Goal: Browse casually: Explore the website without a specific task or goal

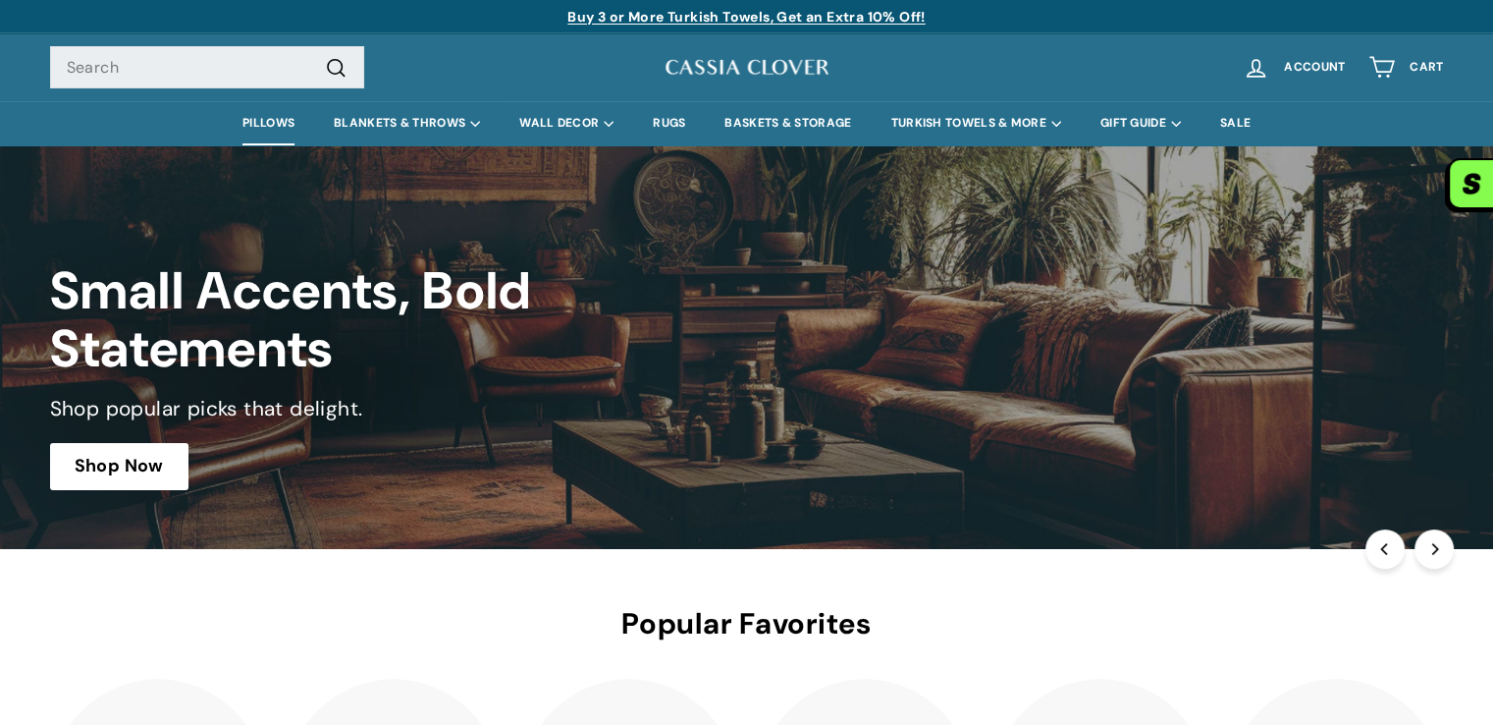
click at [258, 126] on link "PILLOWS" at bounding box center [268, 123] width 91 height 44
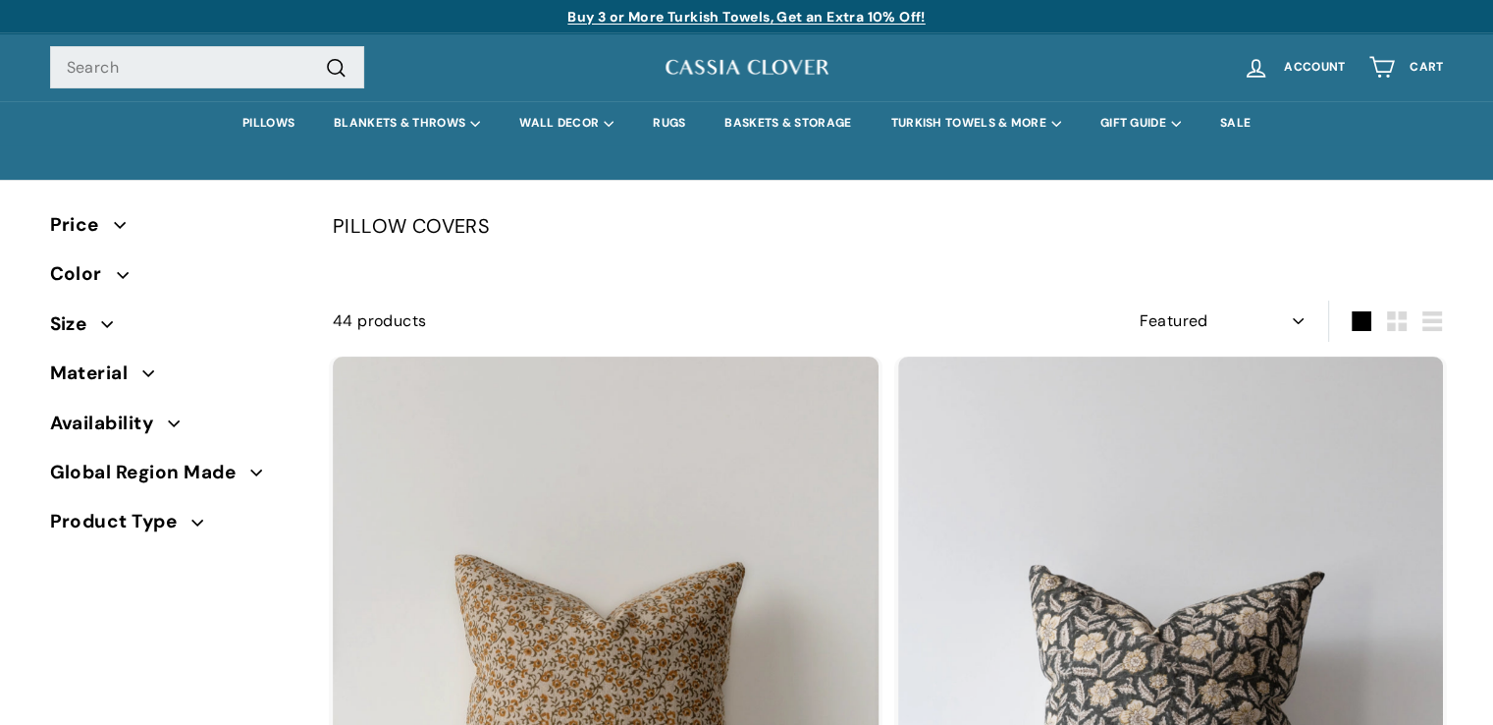
click at [1304, 316] on select "Sort Featured Best selling Alphabetically, A-Z Alphabetically, Z-A Price, low t…" at bounding box center [1222, 320] width 183 height 41
select select "best-selling"
click at [1135, 300] on select "Sort Featured Best selling Alphabetically, A-Z Alphabetically, Z-A Price, low t…" at bounding box center [1222, 320] width 183 height 41
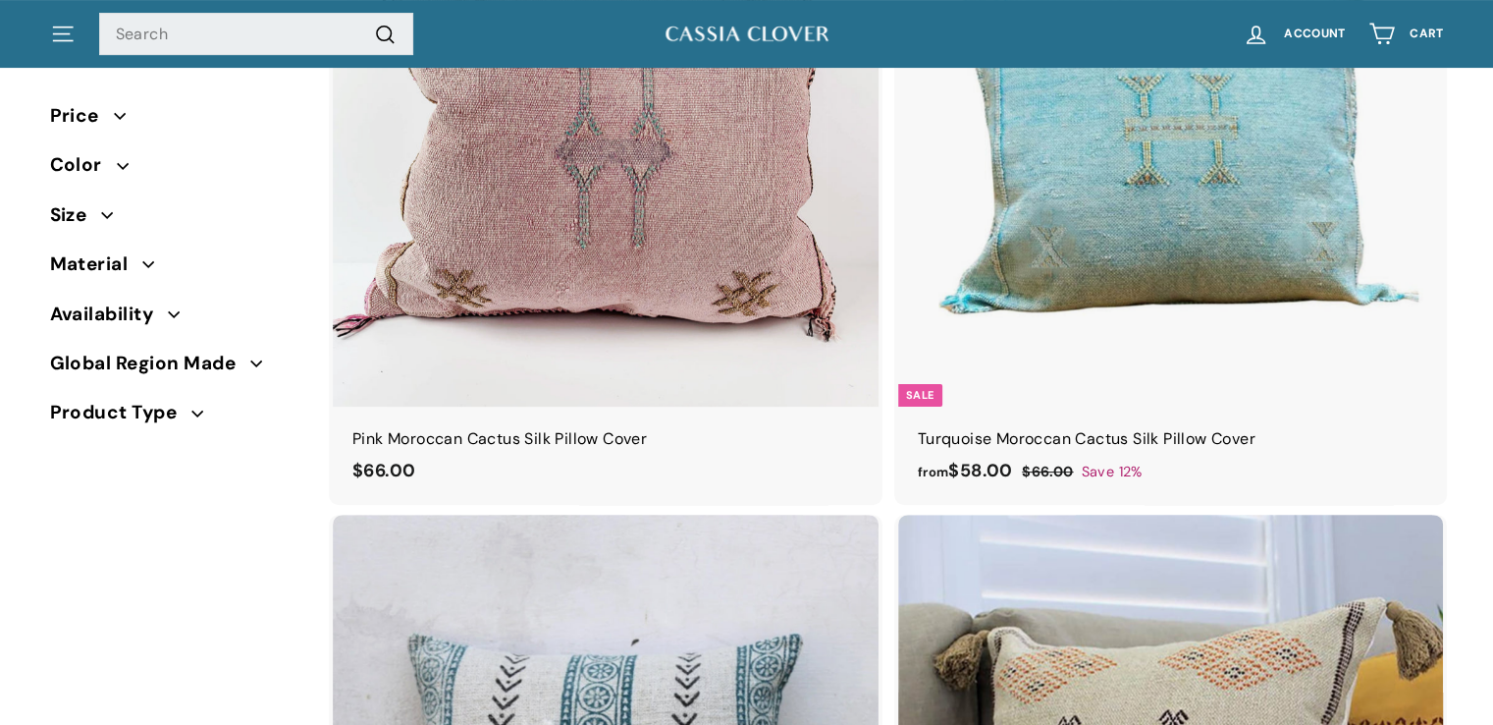
scroll to position [493, 0]
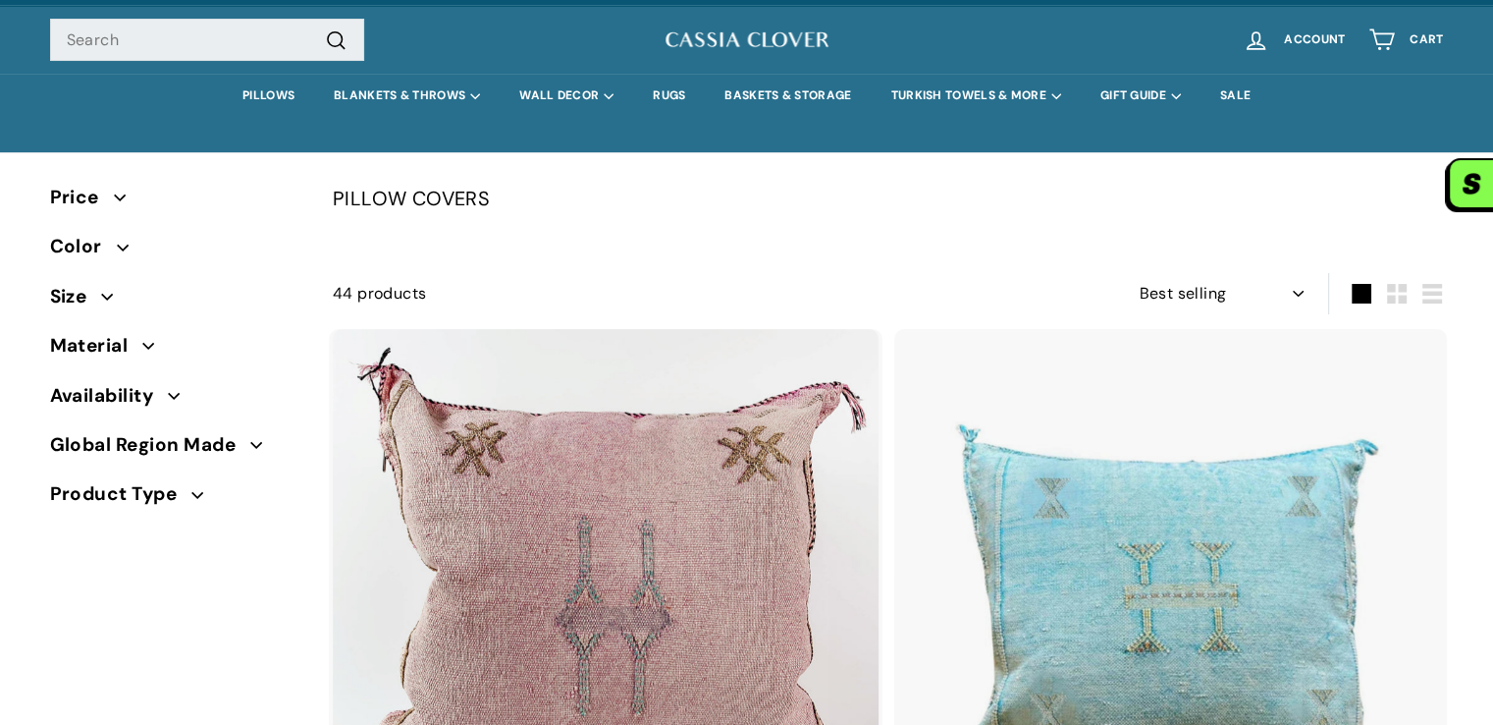
scroll to position [0, 0]
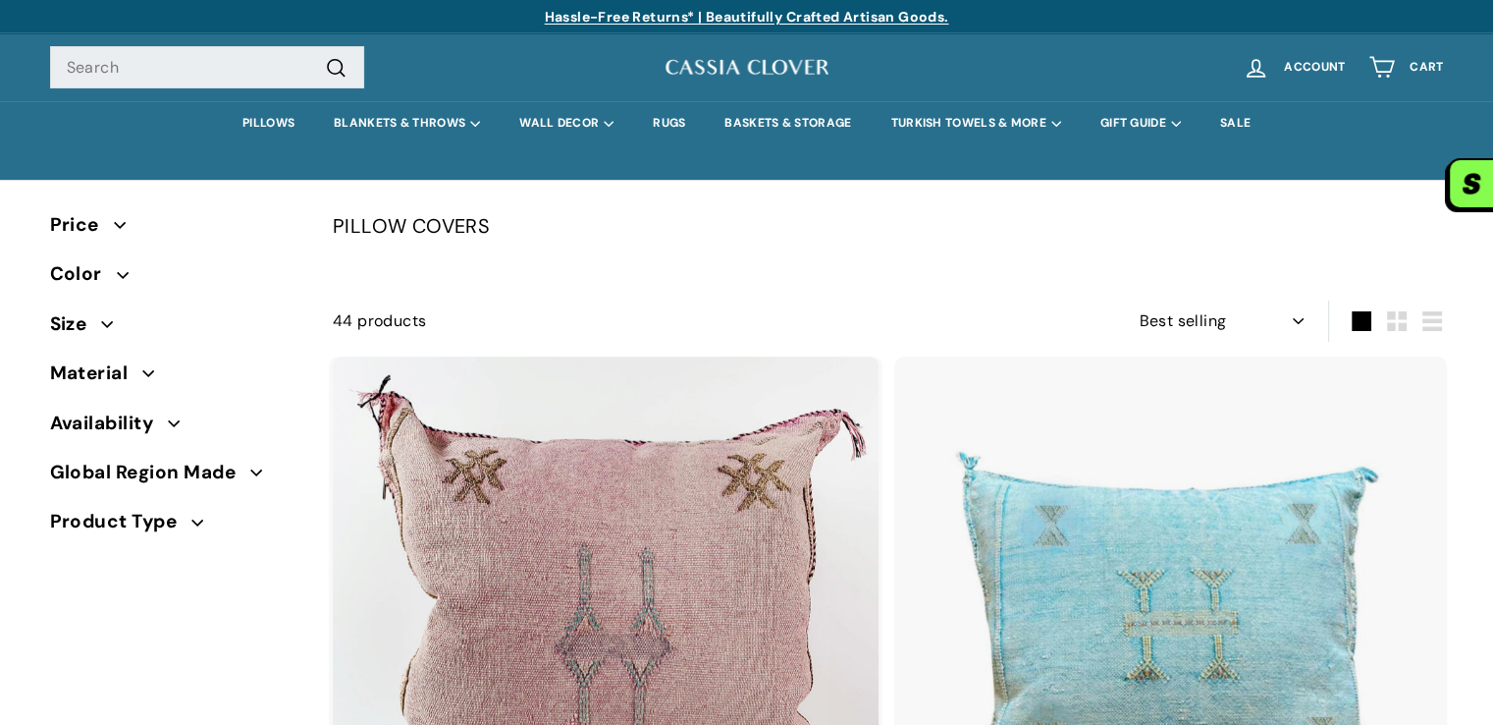
drag, startPoint x: 513, startPoint y: 235, endPoint x: 322, endPoint y: 233, distance: 190.5
copy div "PILLOW COVERS"
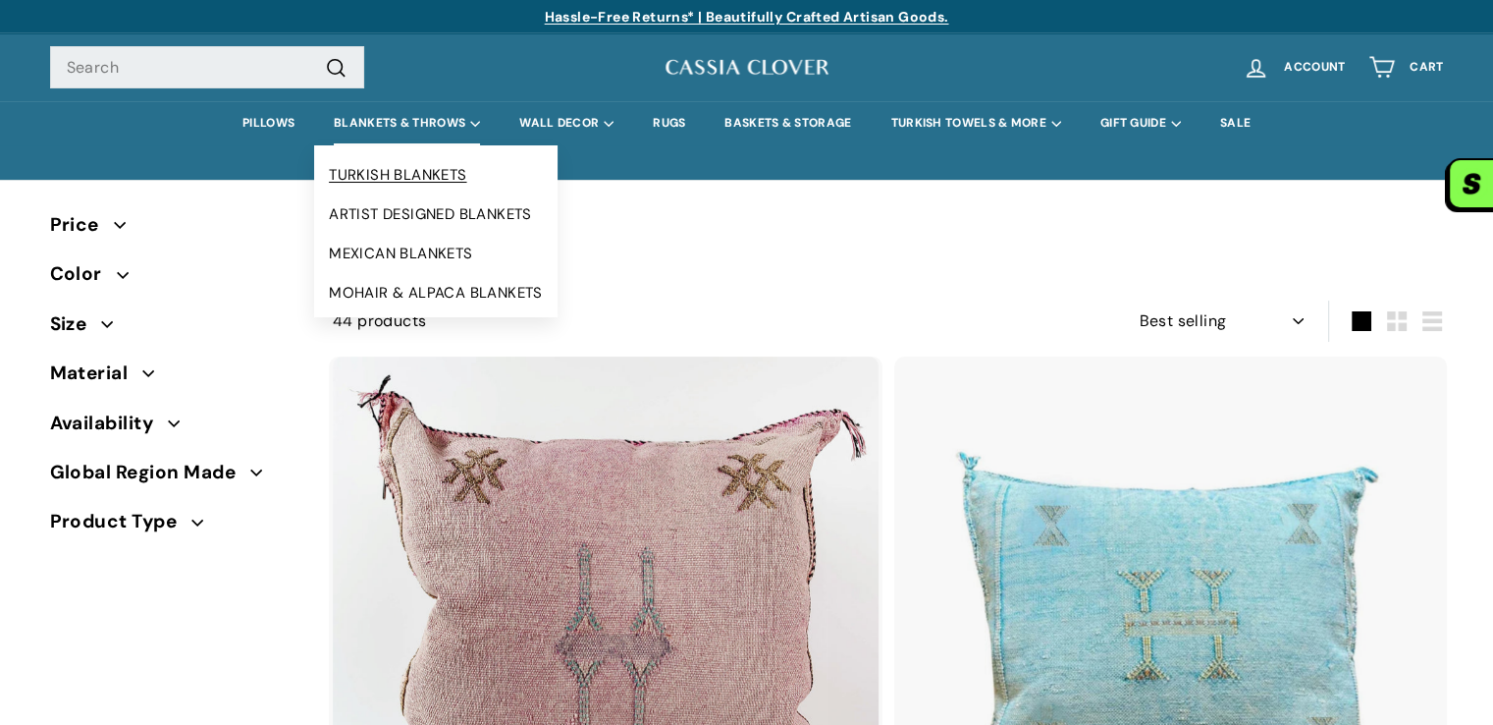
click at [351, 185] on link "TURKISH BLANKETS" at bounding box center [435, 174] width 243 height 39
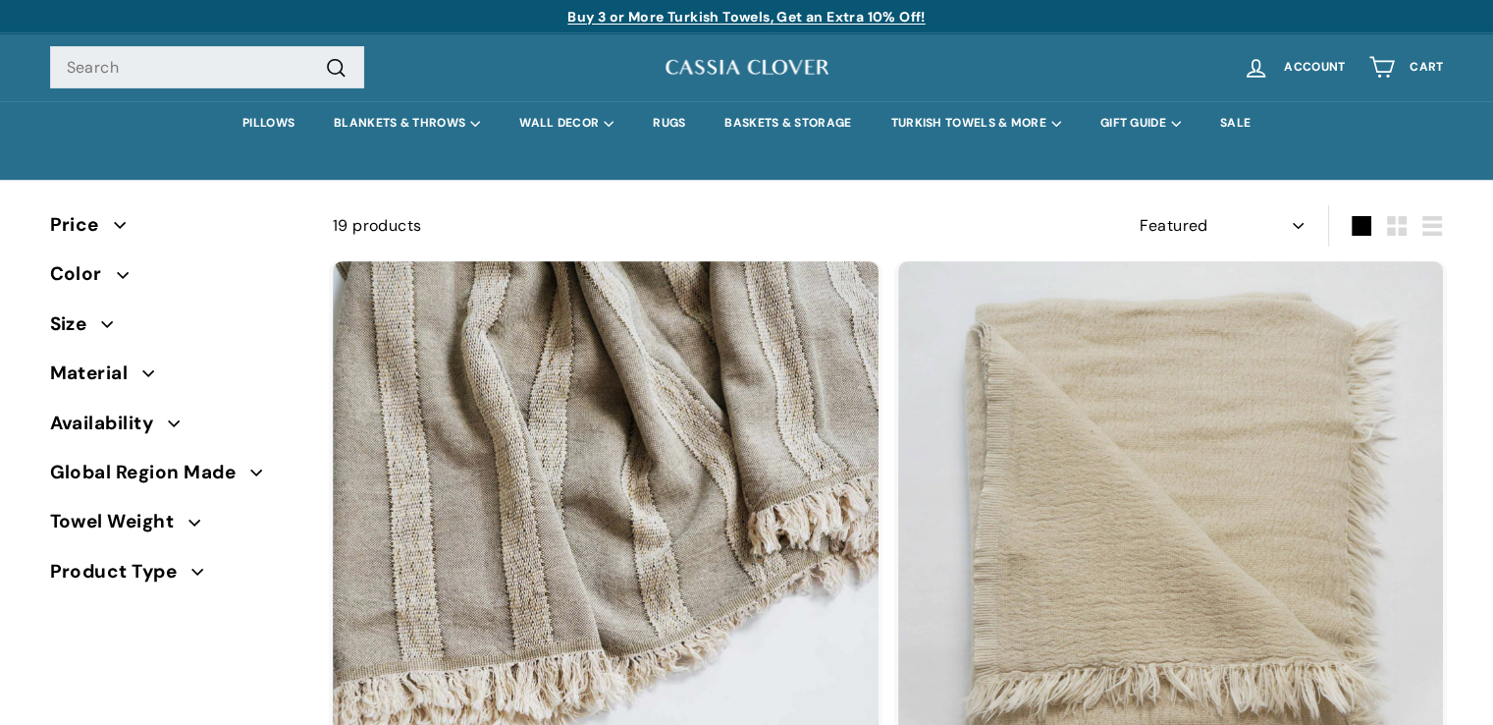
click at [1286, 227] on select "Sort Featured Best selling Alphabetically, A-Z Alphabetically, Z-A Price, low t…" at bounding box center [1222, 225] width 183 height 41
select select "best-selling"
click at [1135, 205] on select "Sort Featured Best selling Alphabetically, A-Z Alphabetically, Z-A Price, low t…" at bounding box center [1222, 225] width 183 height 41
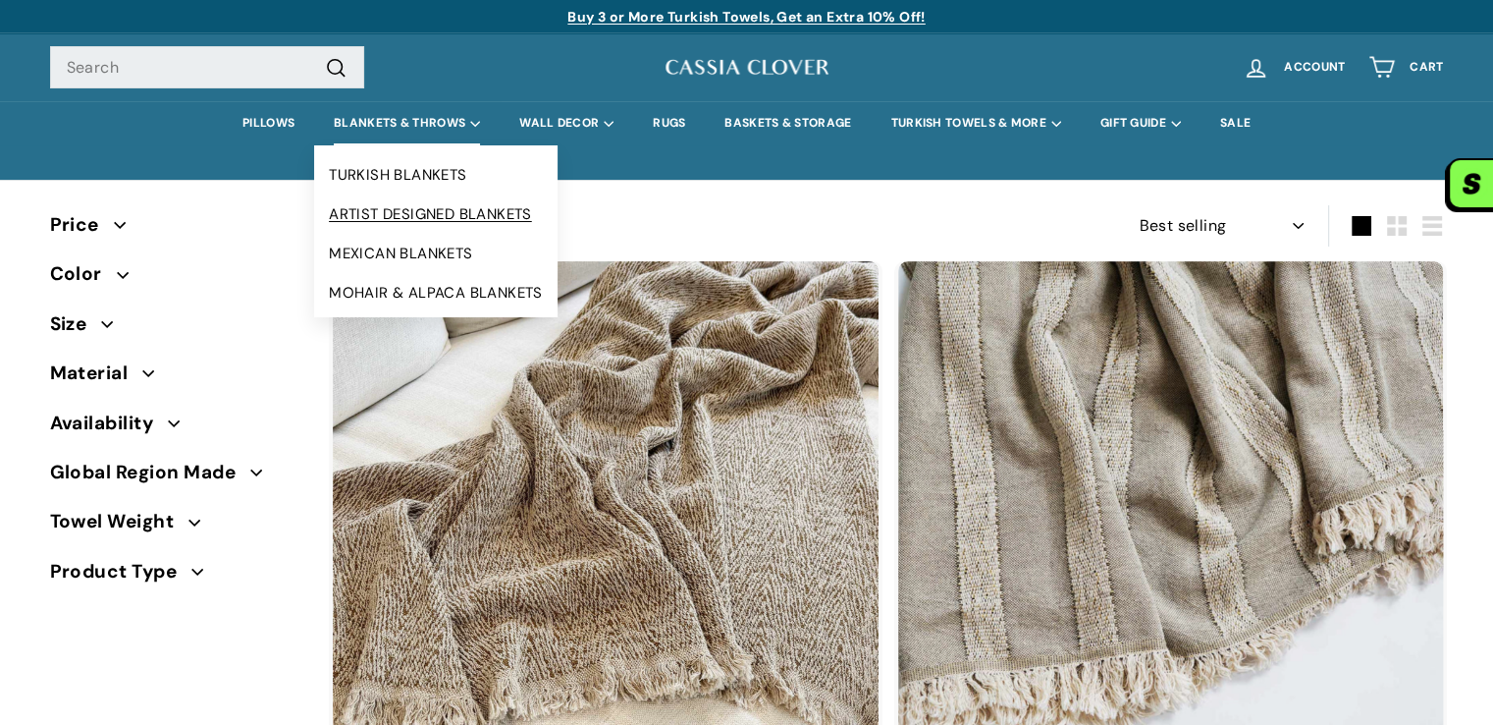
click at [476, 217] on link "ARTIST DESIGNED BLANKETS" at bounding box center [435, 213] width 243 height 39
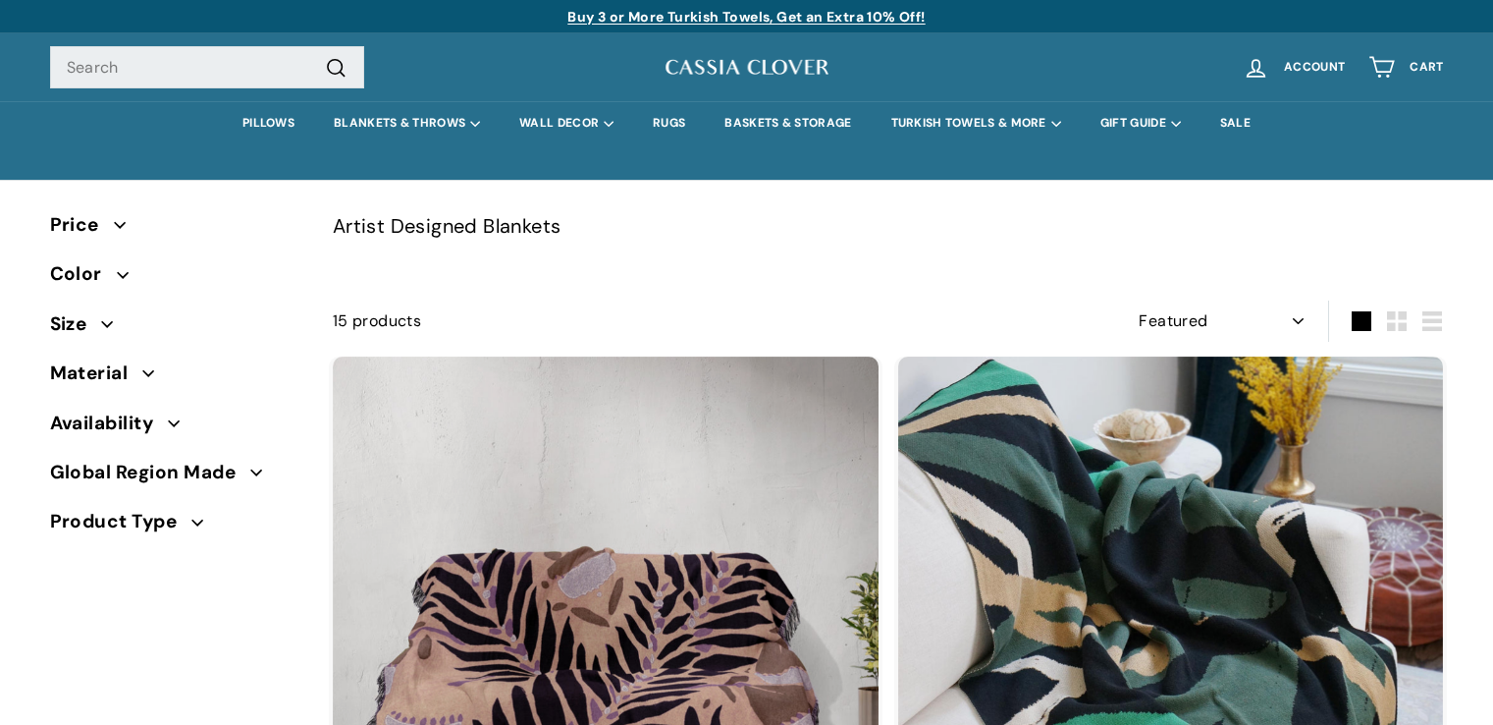
select select "manual"
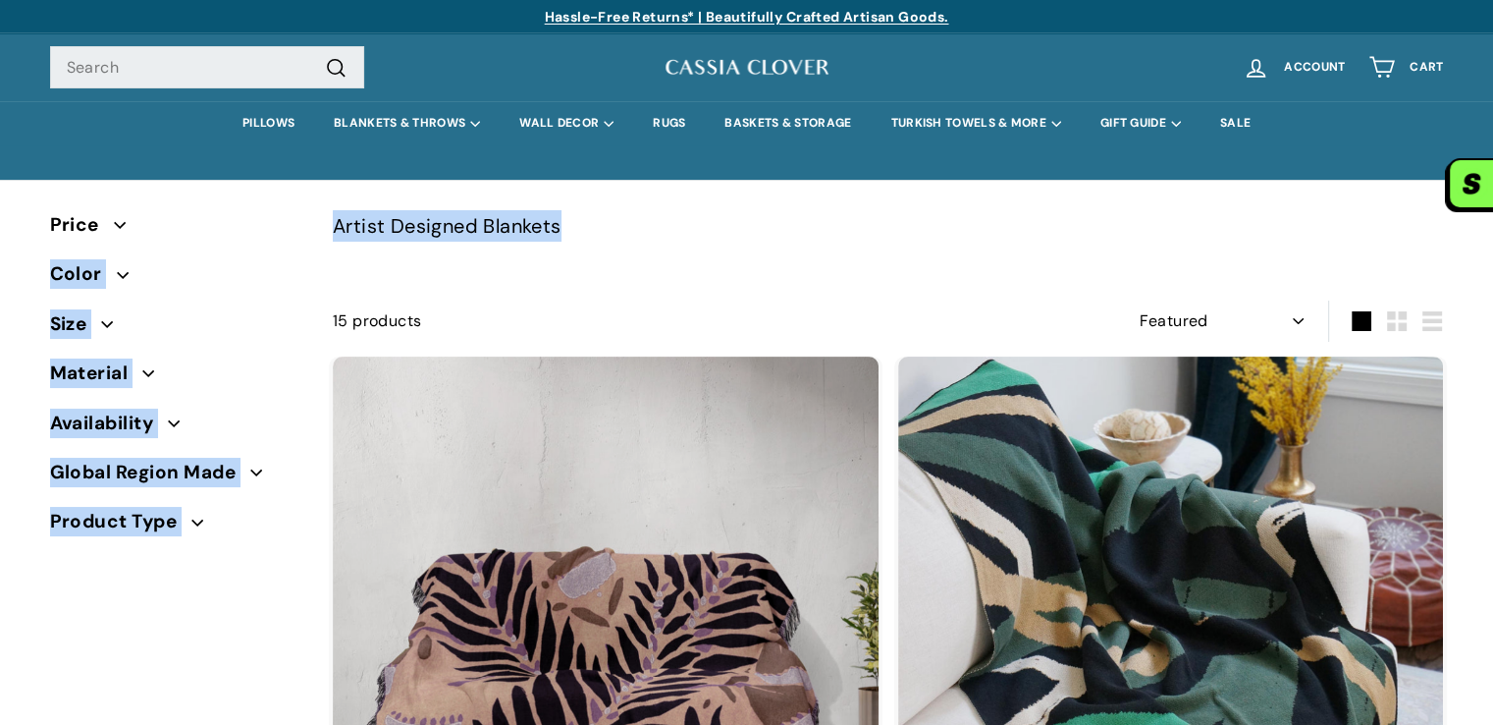
drag, startPoint x: 305, startPoint y: 235, endPoint x: 579, endPoint y: 228, distance: 274.0
click at [579, 228] on p "Artist Designed Blankets" at bounding box center [888, 225] width 1111 height 31
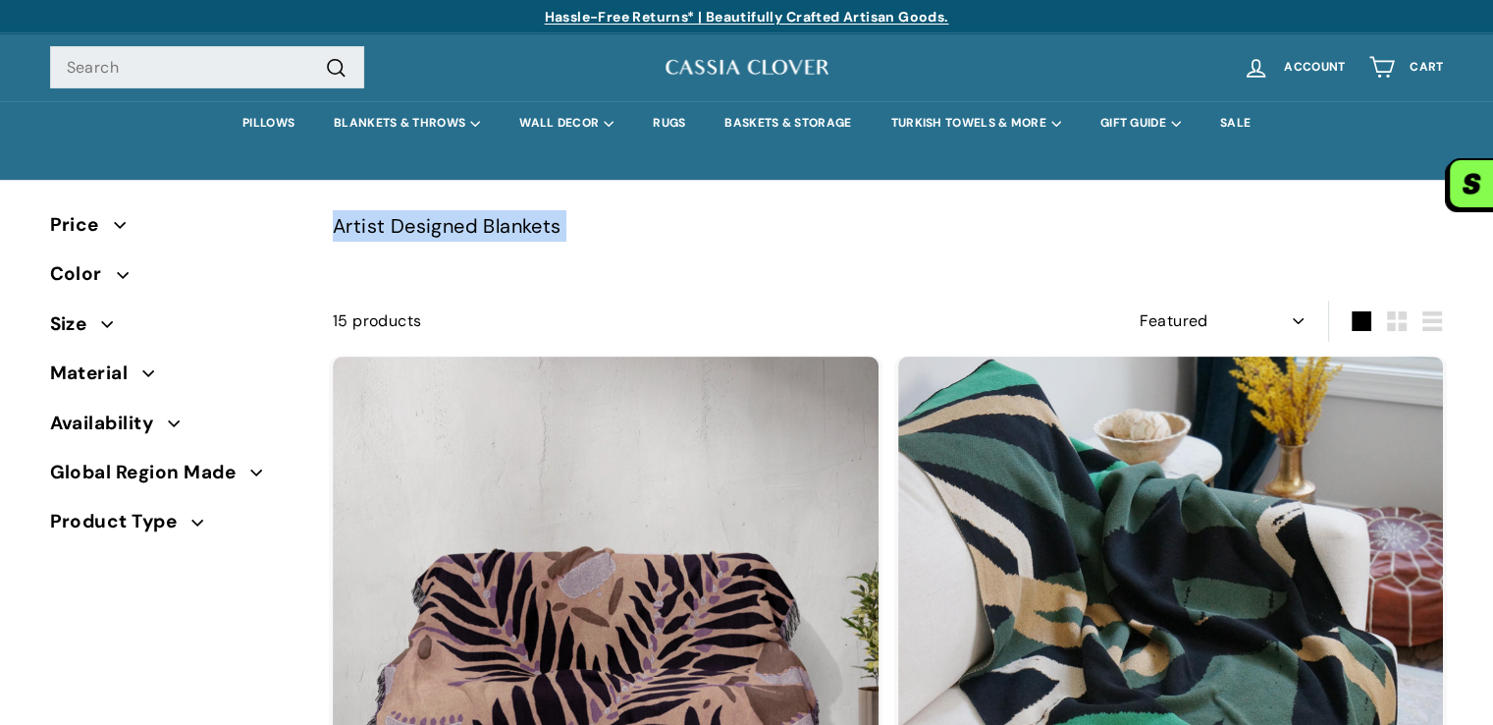
drag, startPoint x: 579, startPoint y: 228, endPoint x: 326, endPoint y: 228, distance: 253.3
copy div "Artist Designed Blankets . . . . Filter"
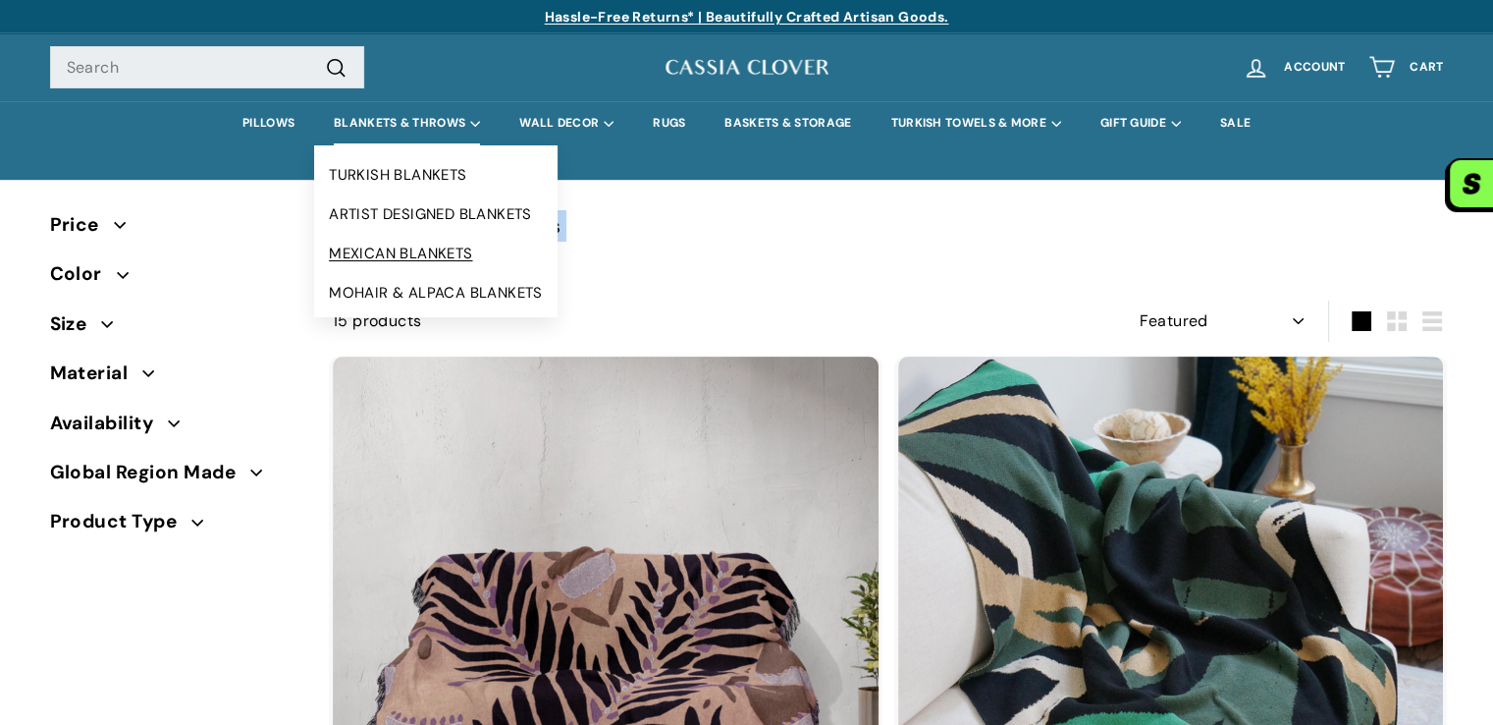
click at [431, 262] on link "MEXICAN BLANKETS" at bounding box center [435, 253] width 243 height 39
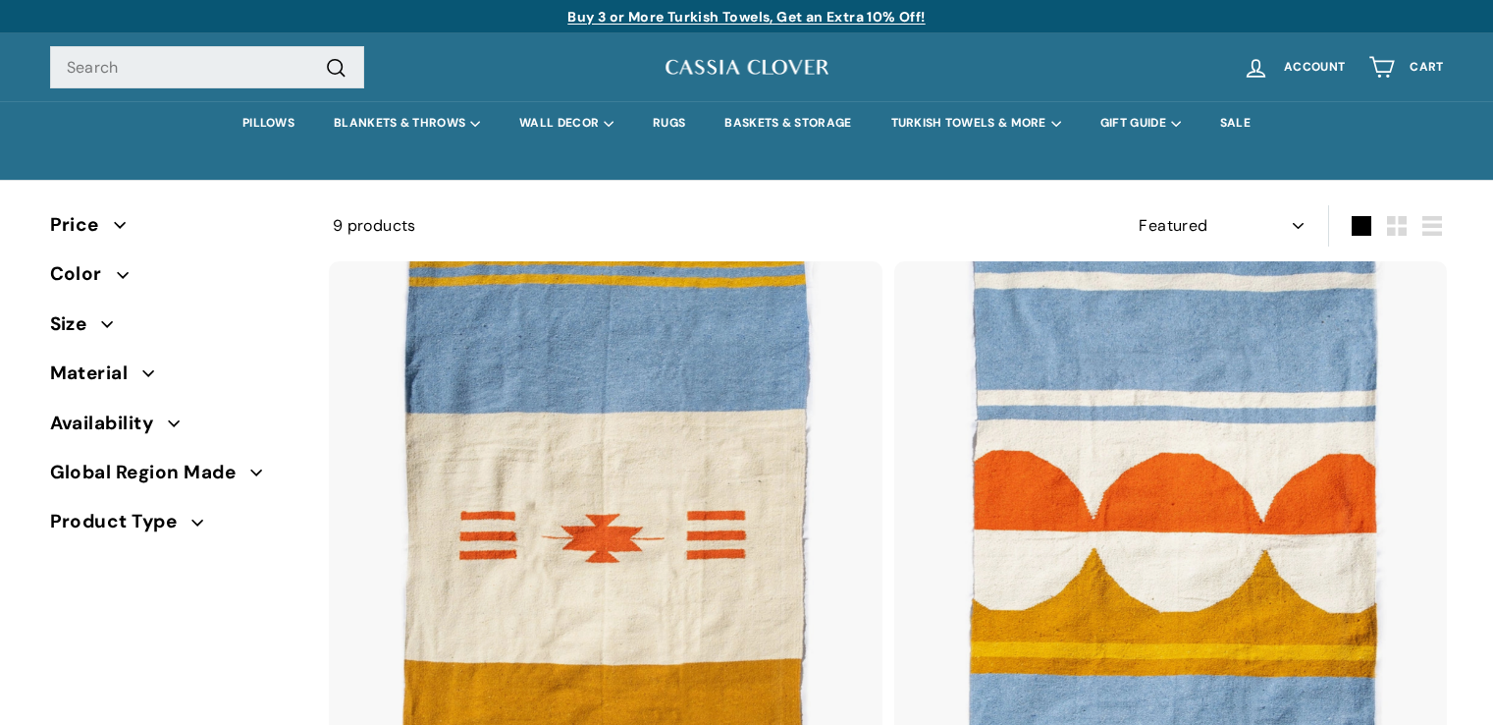
select select "manual"
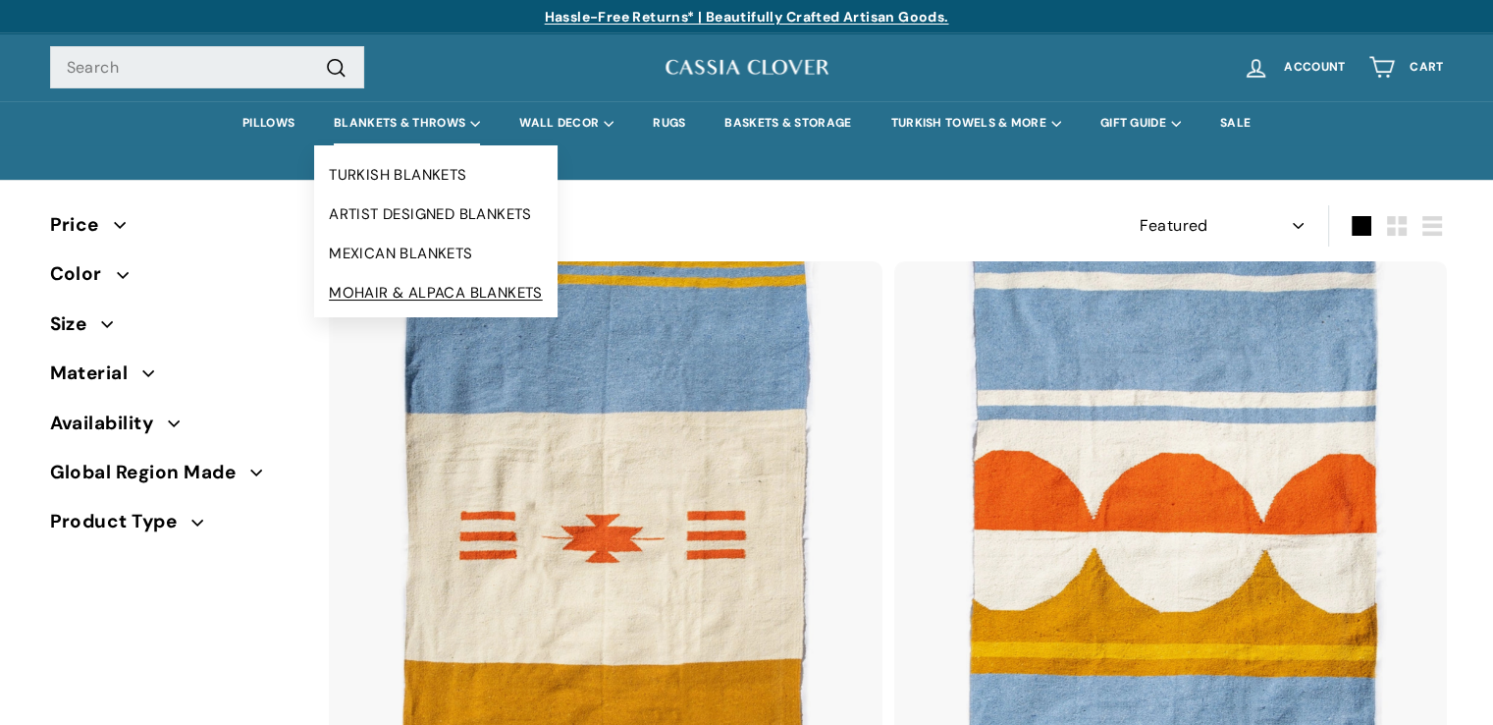
click at [448, 292] on link "MOHAIR & ALPACA BLANKETS" at bounding box center [435, 292] width 243 height 39
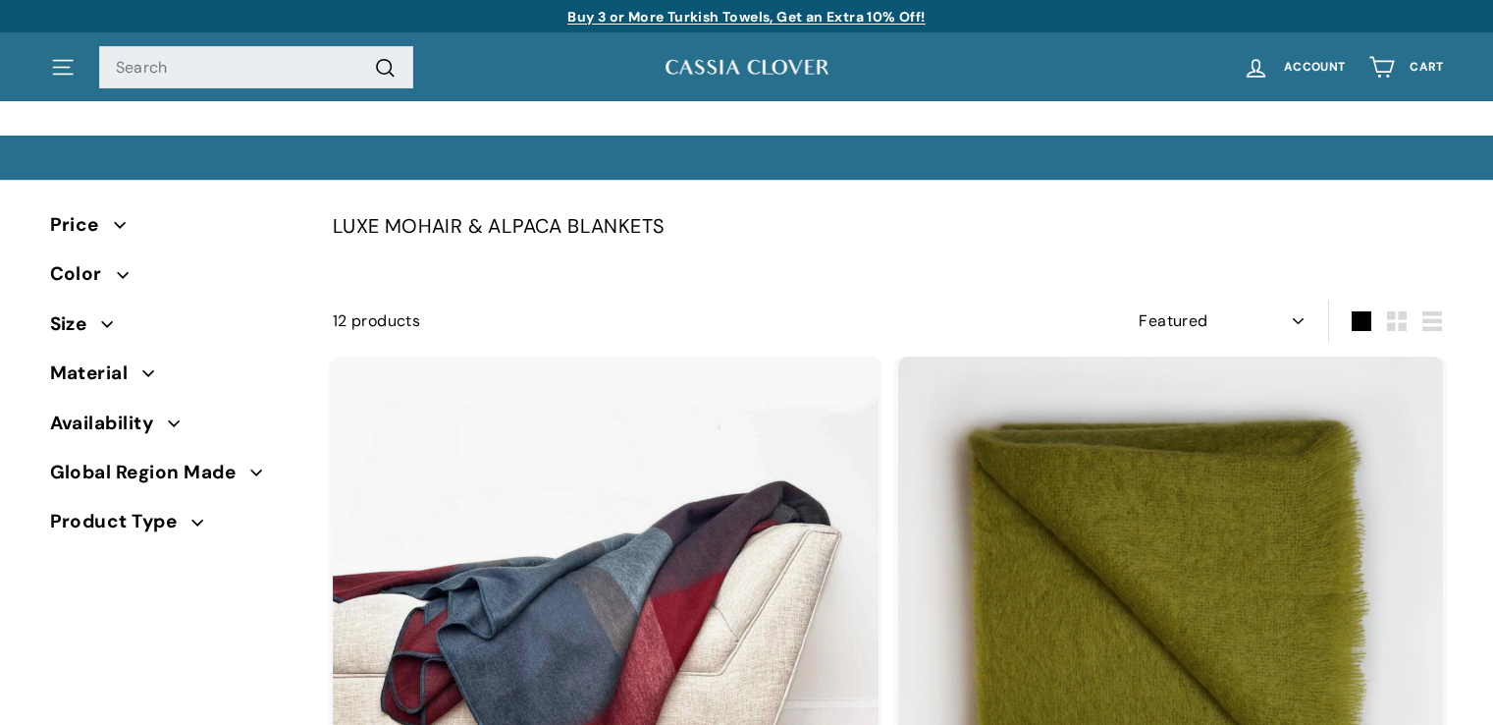
select select "manual"
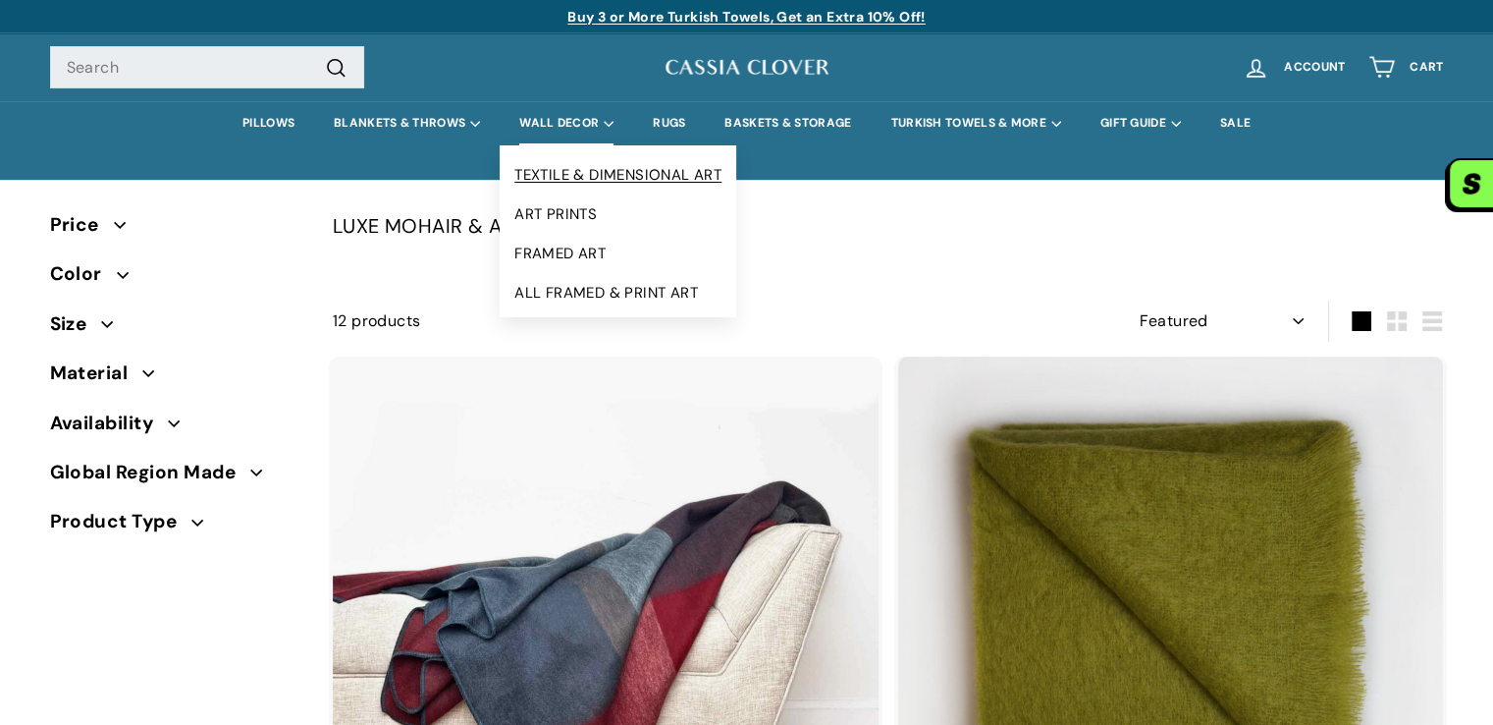
click at [599, 175] on link "TEXTILE & DIMENSIONAL ART" at bounding box center [618, 174] width 237 height 39
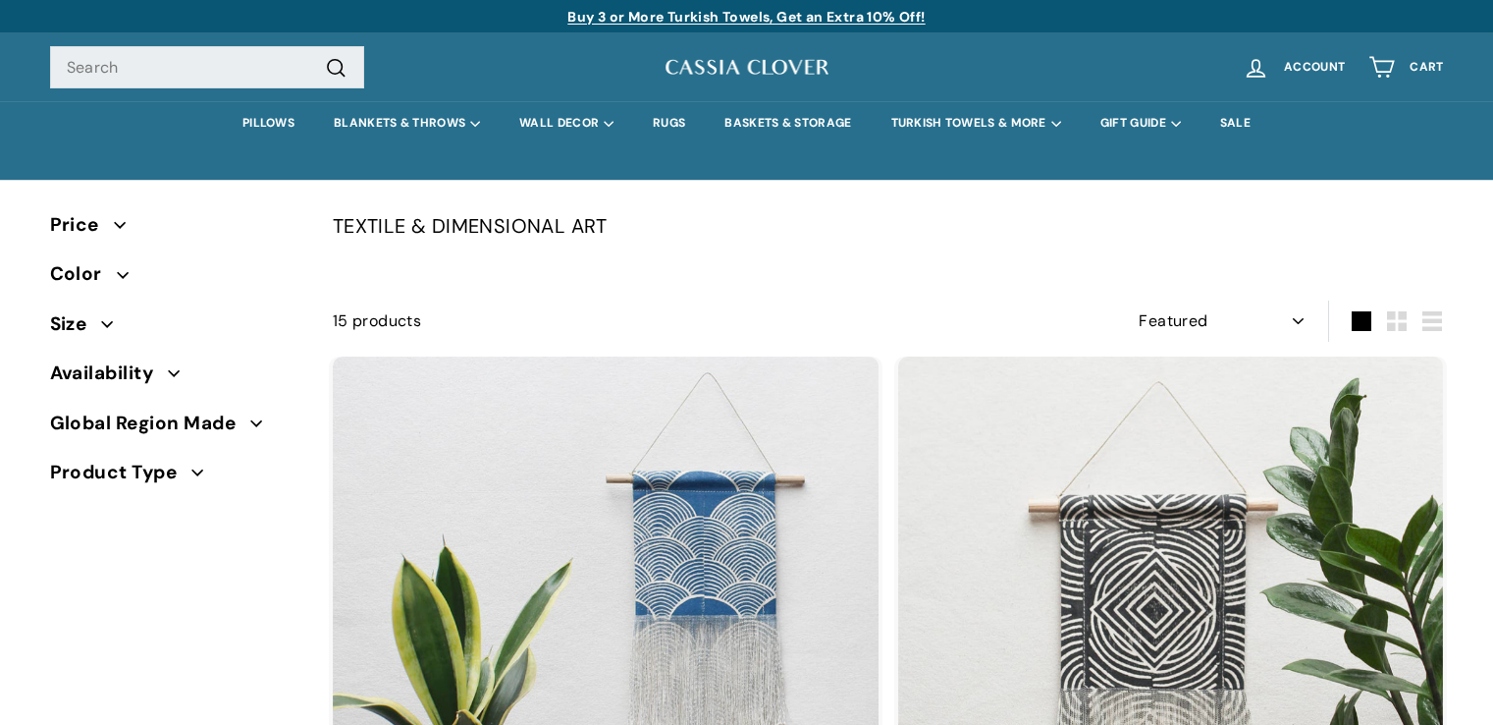
select select "manual"
drag, startPoint x: 323, startPoint y: 223, endPoint x: 640, endPoint y: 256, distance: 318.9
copy div "TEXTILE & DIMENSIONAL ART"
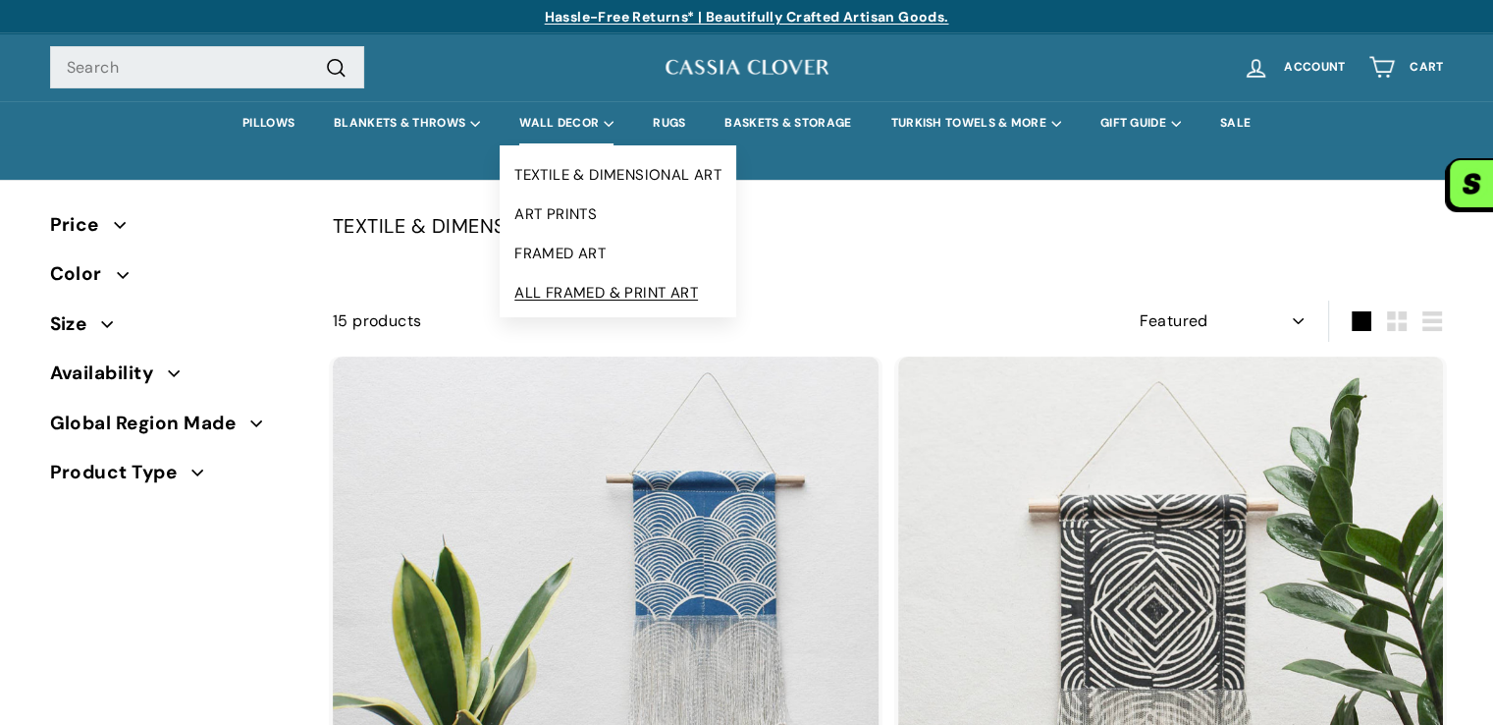
click at [610, 292] on link "ALL FRAMED & PRINT ART" at bounding box center [618, 292] width 237 height 39
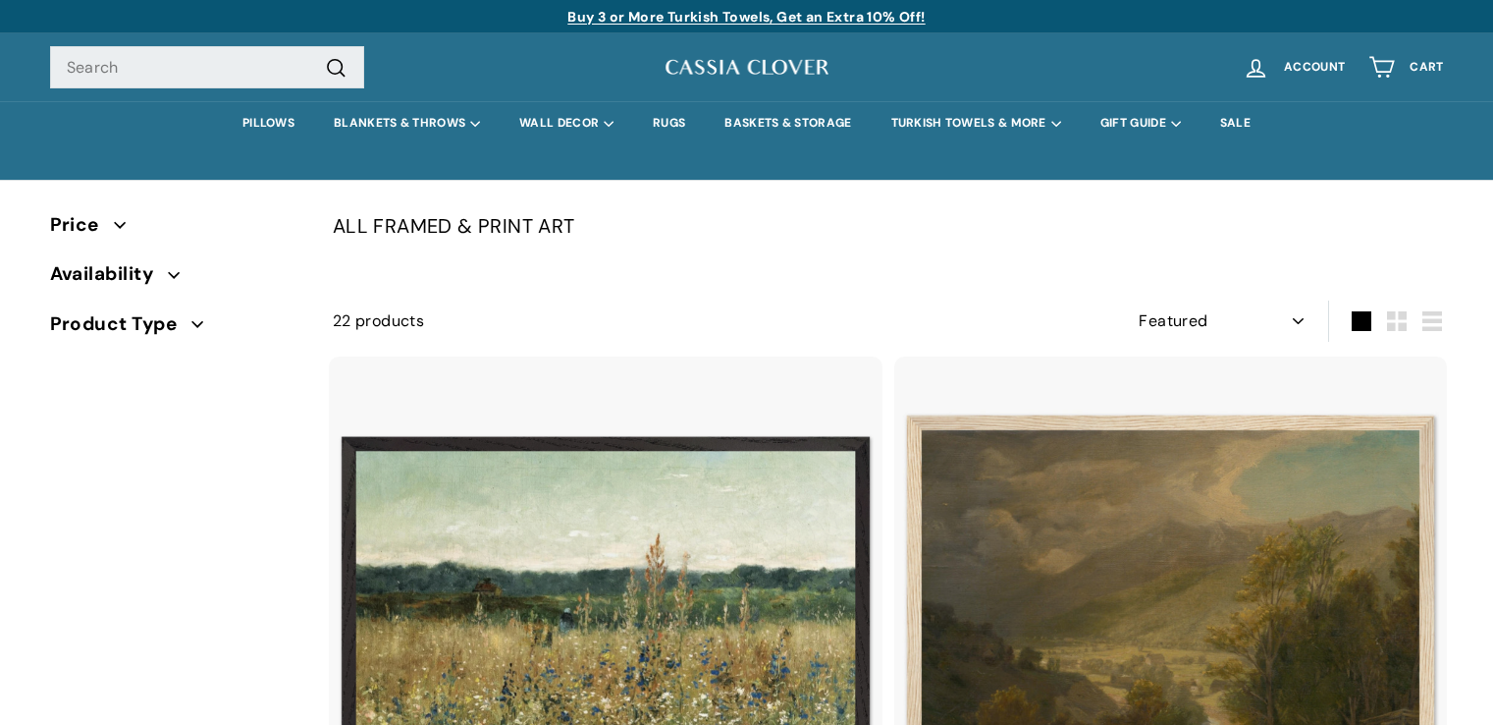
select select "manual"
click at [114, 225] on icon "button" at bounding box center [120, 225] width 12 height 12
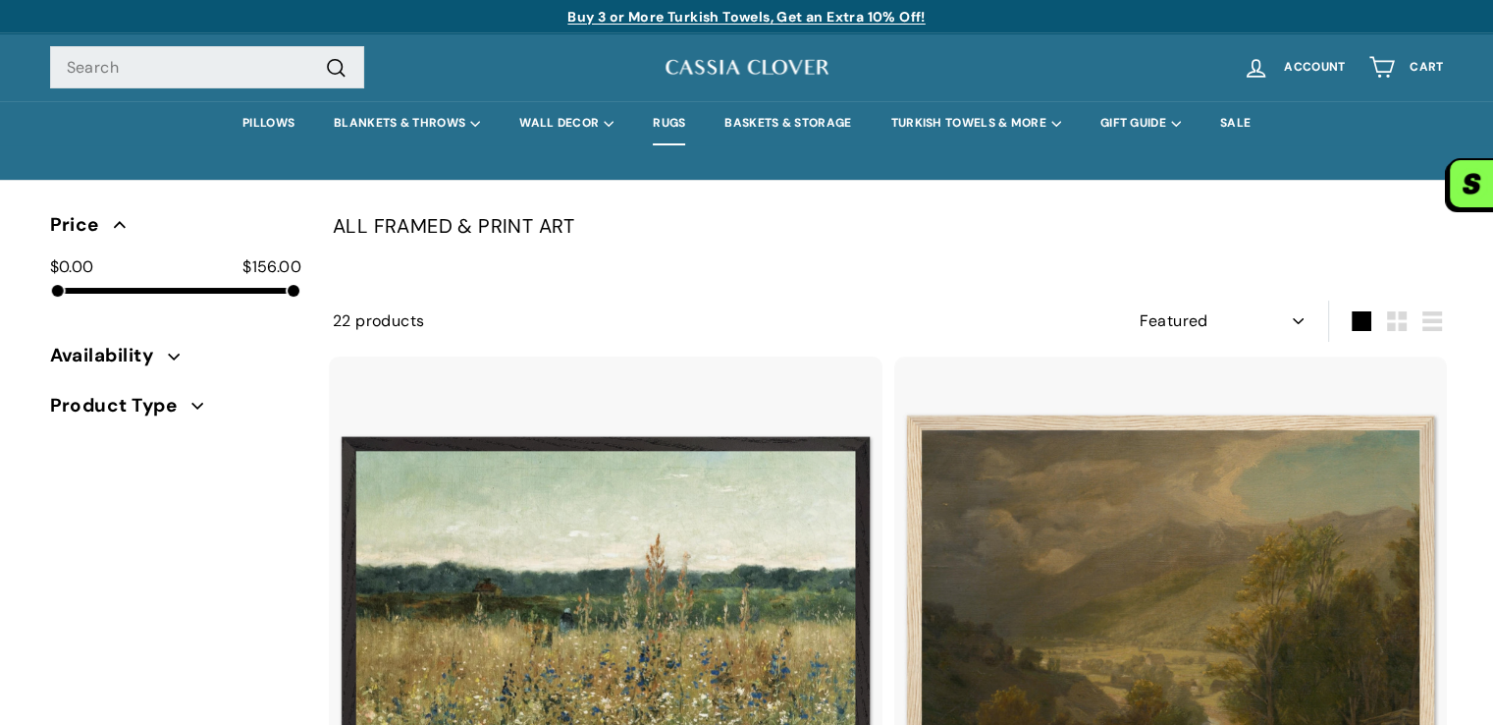
click at [662, 129] on link "RUGS" at bounding box center [669, 123] width 72 height 44
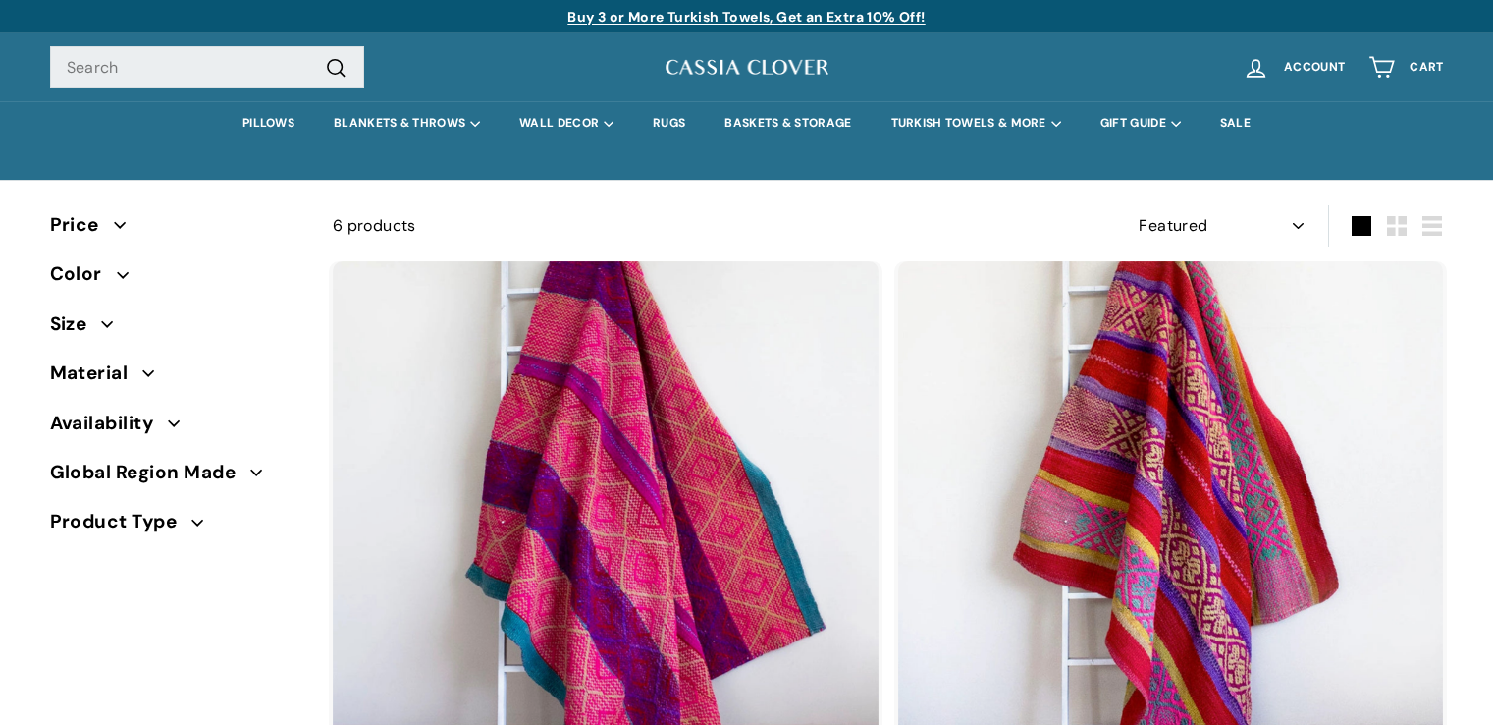
select select "manual"
click at [757, 124] on link "BASKETS & STORAGE" at bounding box center [788, 123] width 166 height 44
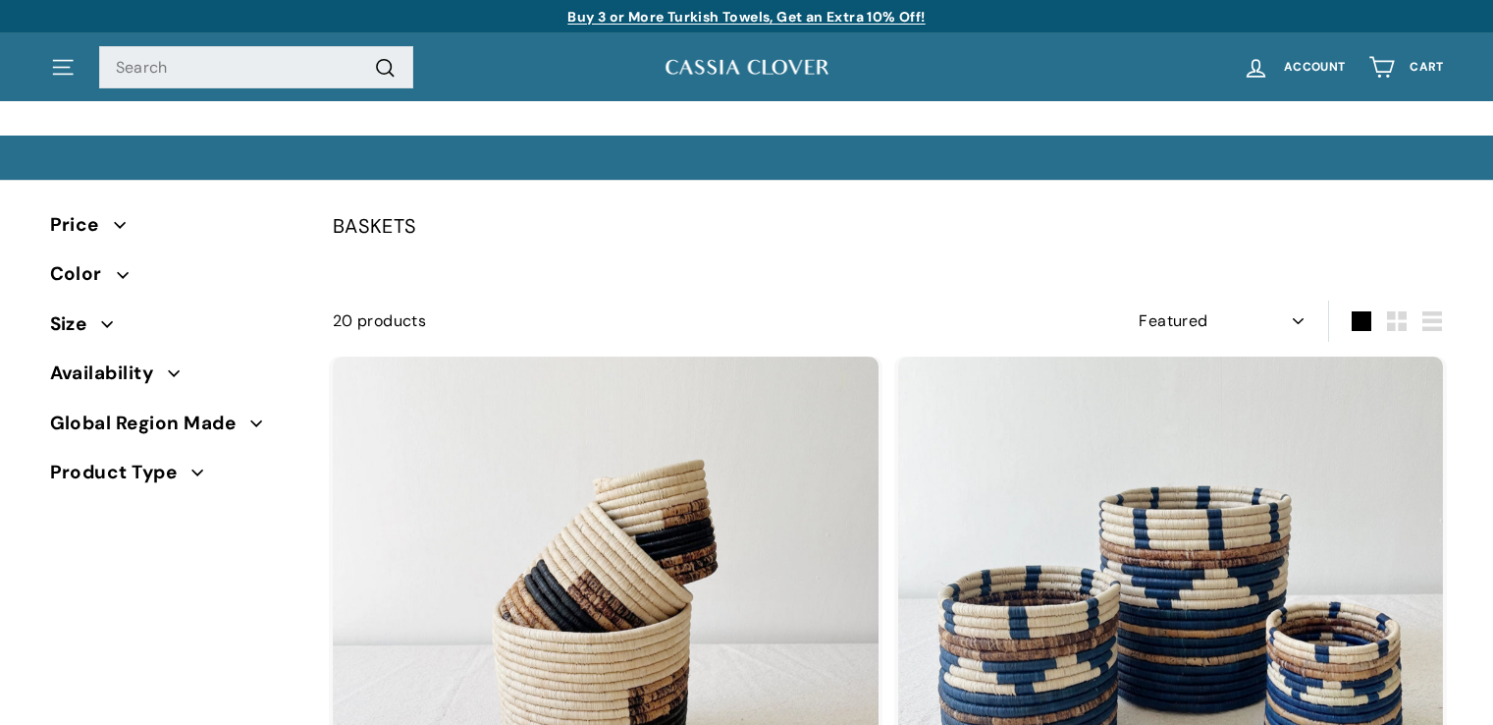
select select "manual"
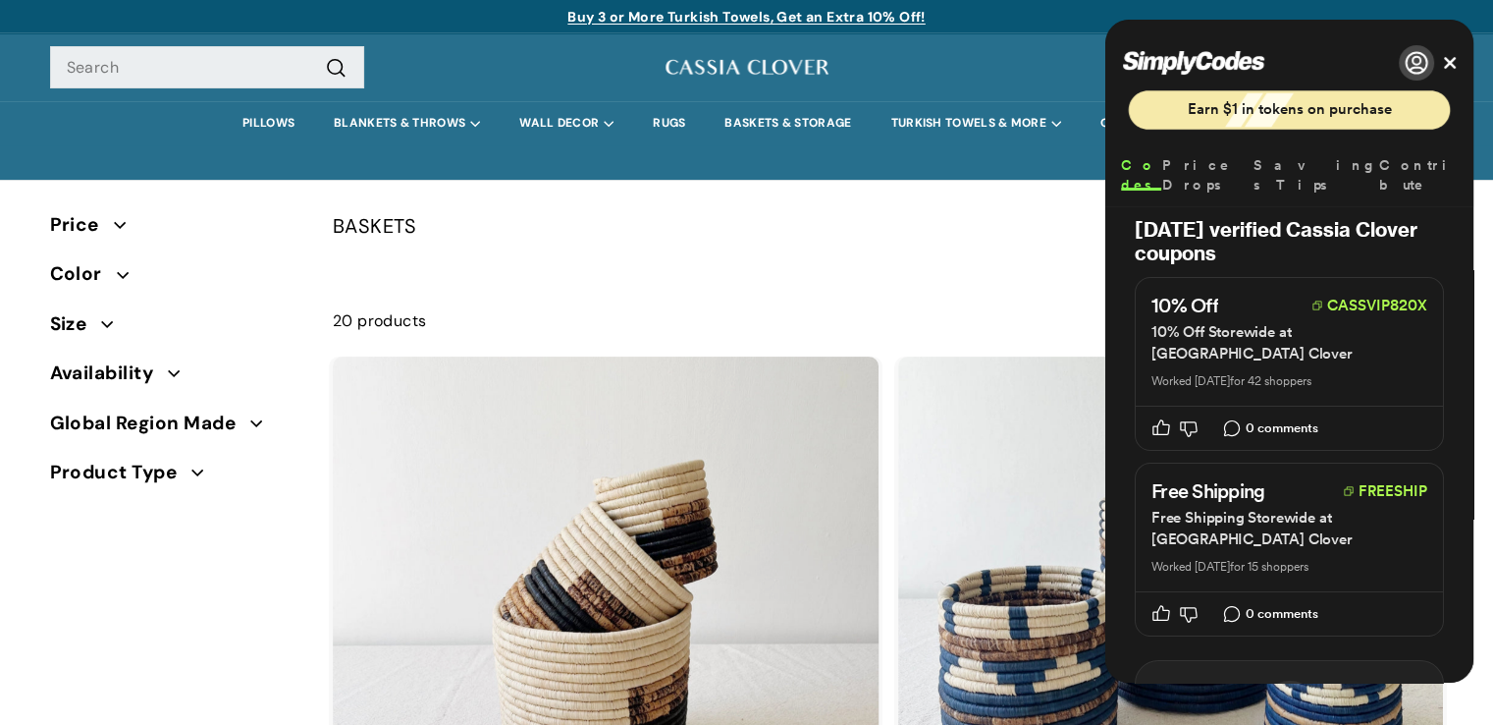
drag, startPoint x: 322, startPoint y: 240, endPoint x: 446, endPoint y: 250, distance: 124.2
copy div "BASKETS"
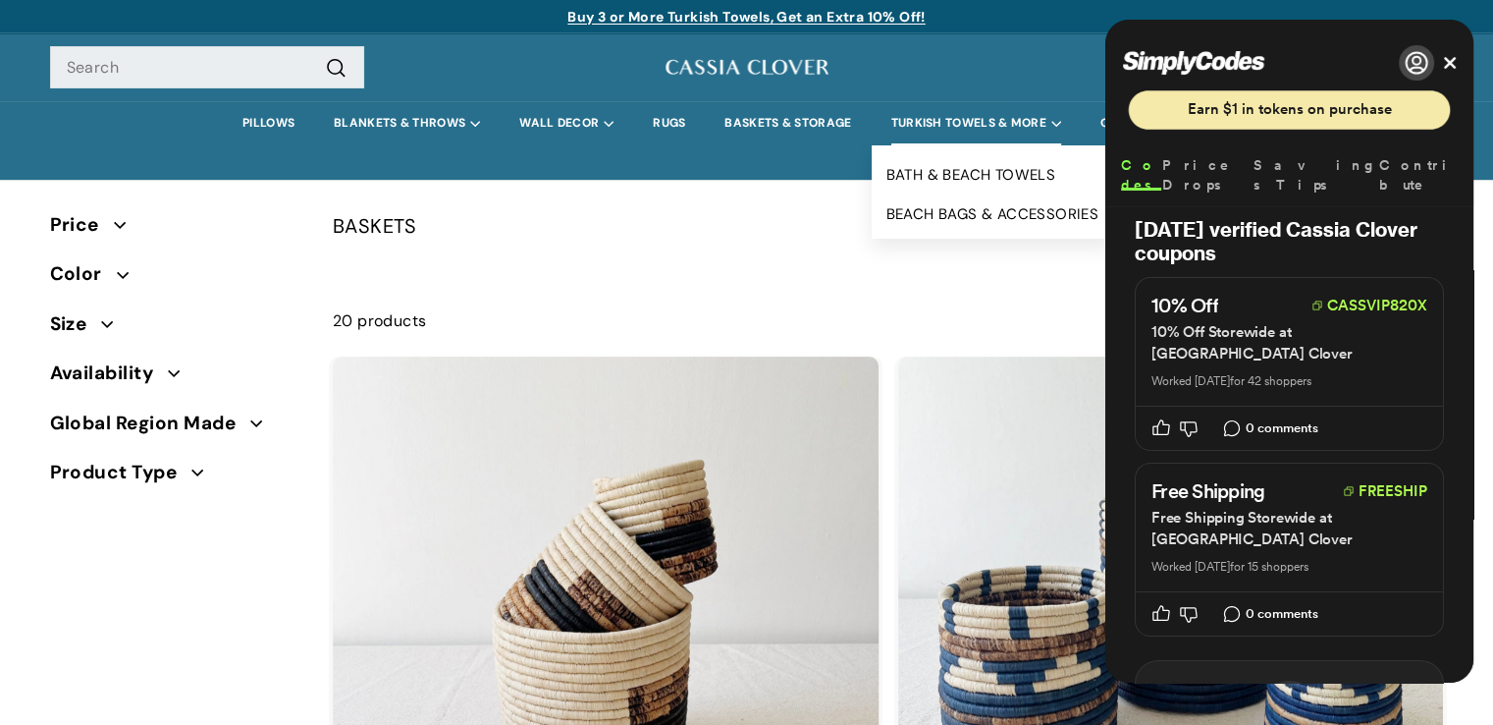
click at [939, 130] on summary "TURKISH TOWELS & MORE" at bounding box center [976, 123] width 209 height 44
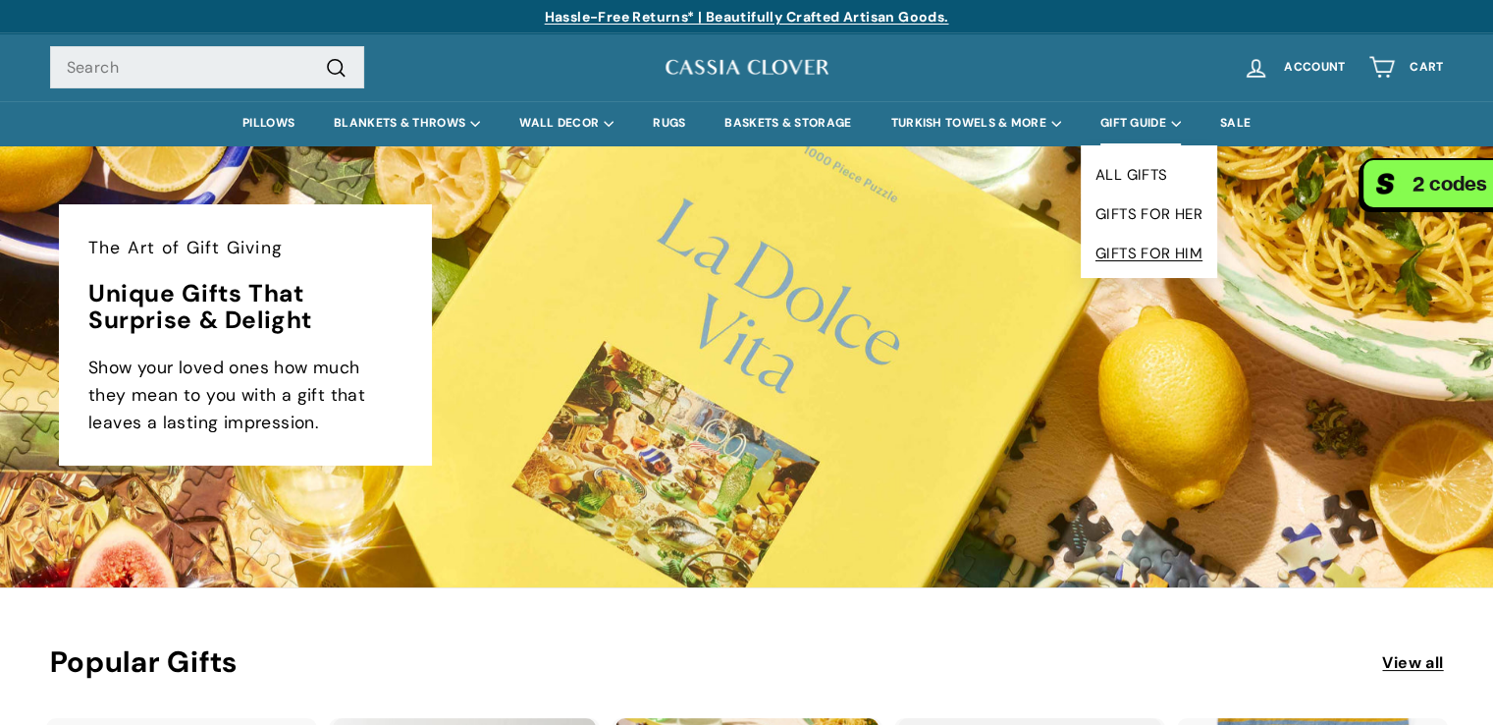
click at [1147, 248] on link "GIFTS FOR HIM" at bounding box center [1149, 253] width 136 height 39
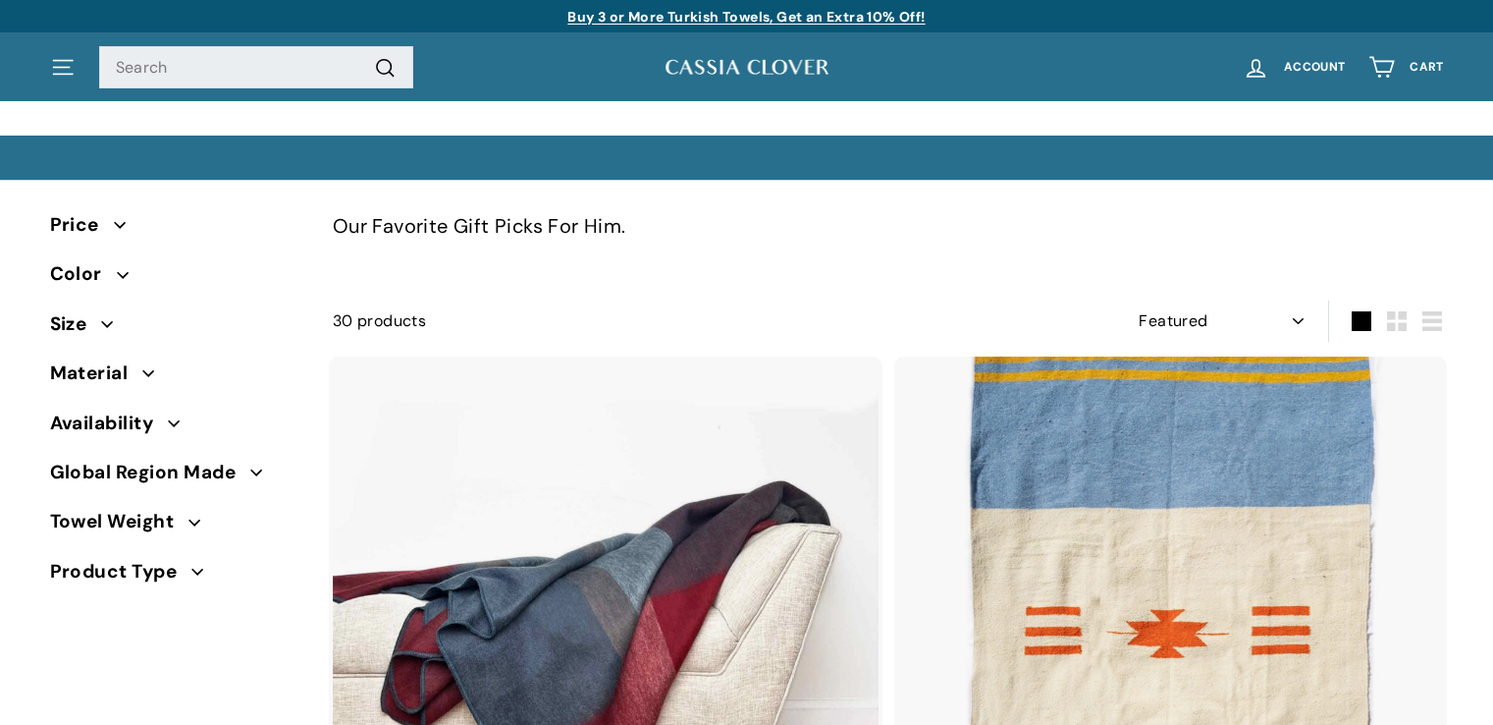
select select "manual"
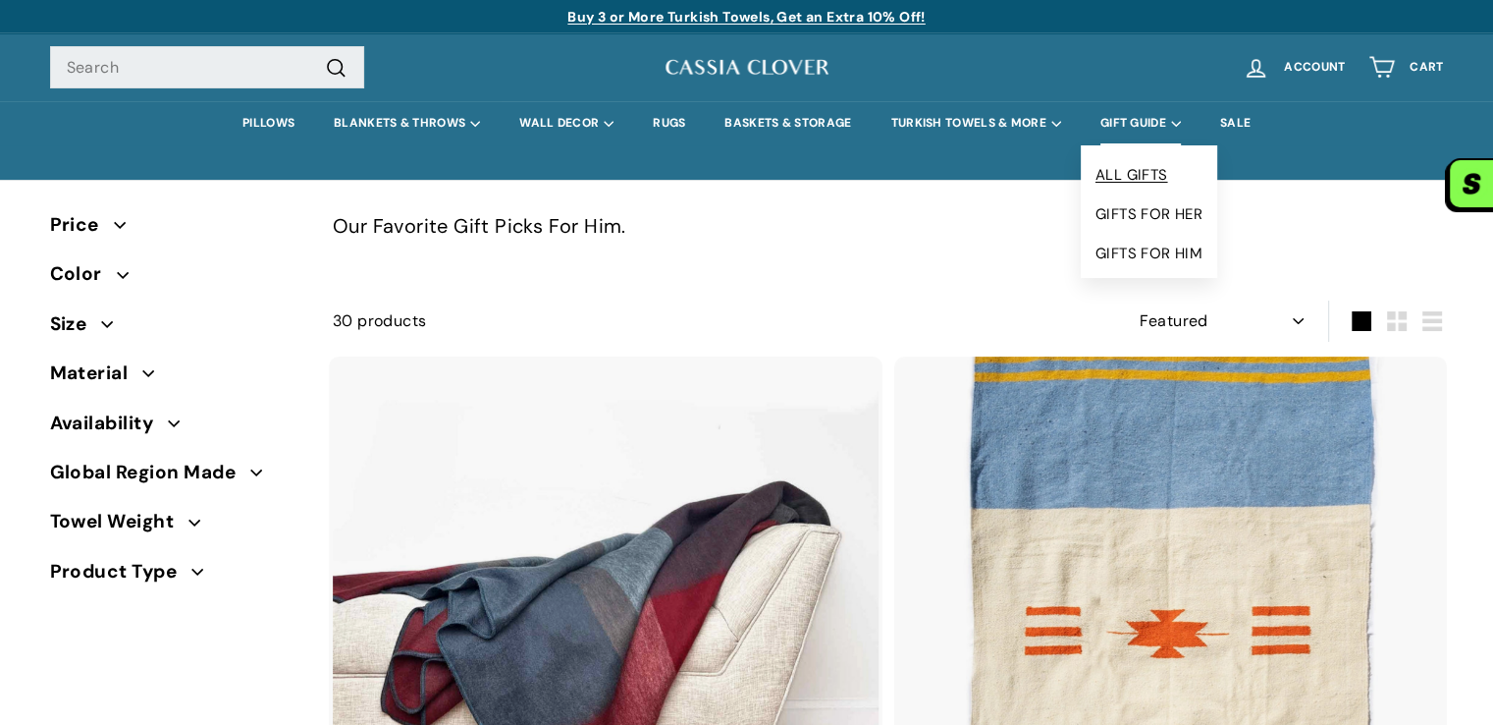
click at [1142, 175] on link "ALL GIFTS" at bounding box center [1149, 174] width 136 height 39
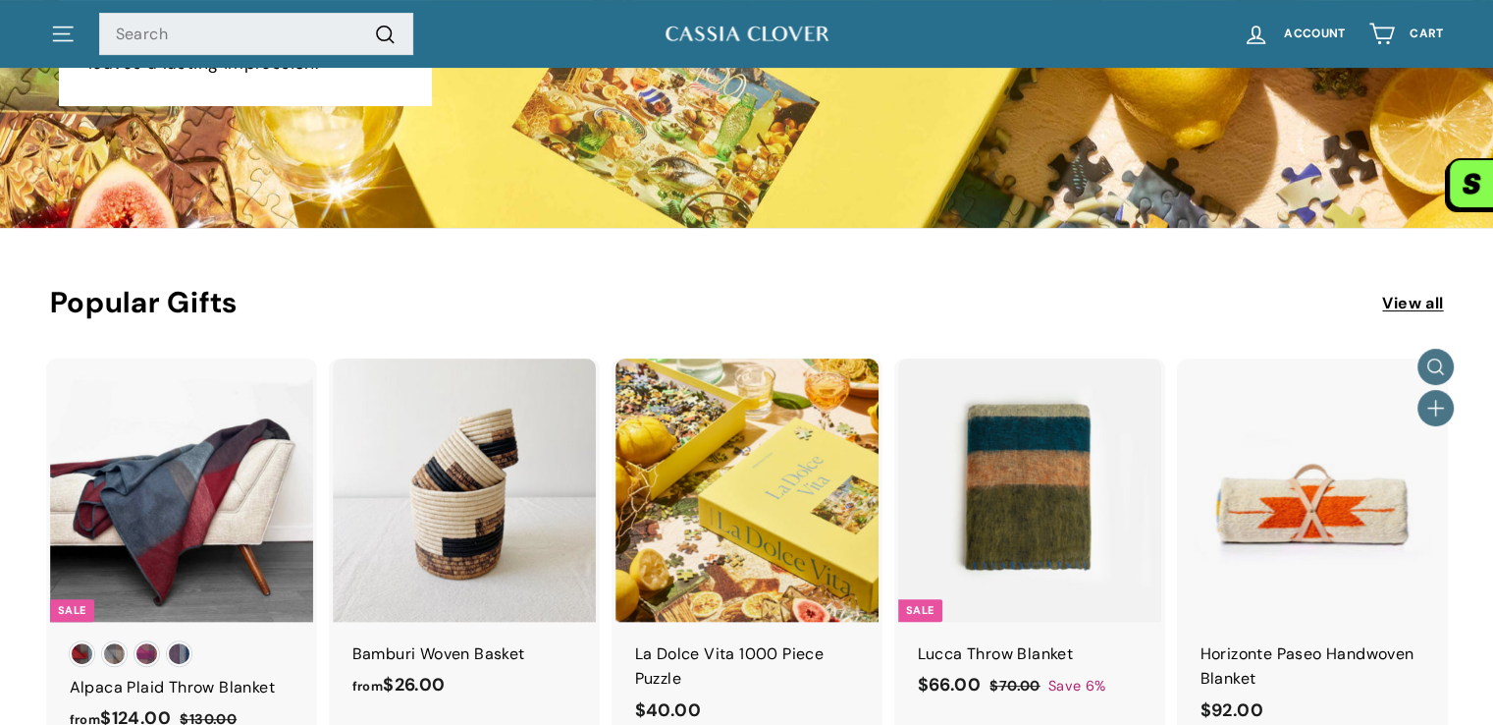
scroll to position [342, 0]
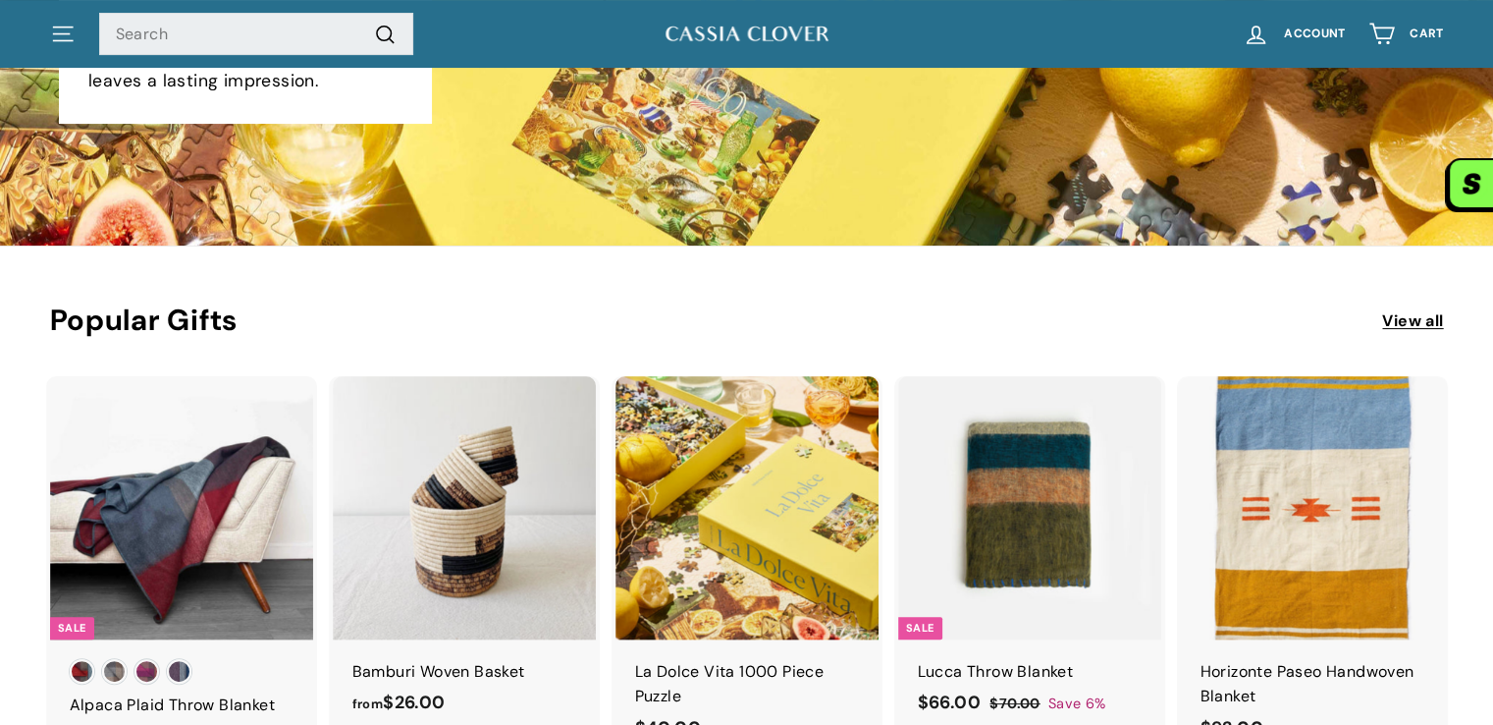
click at [1388, 327] on link "View all" at bounding box center [1412, 321] width 61 height 26
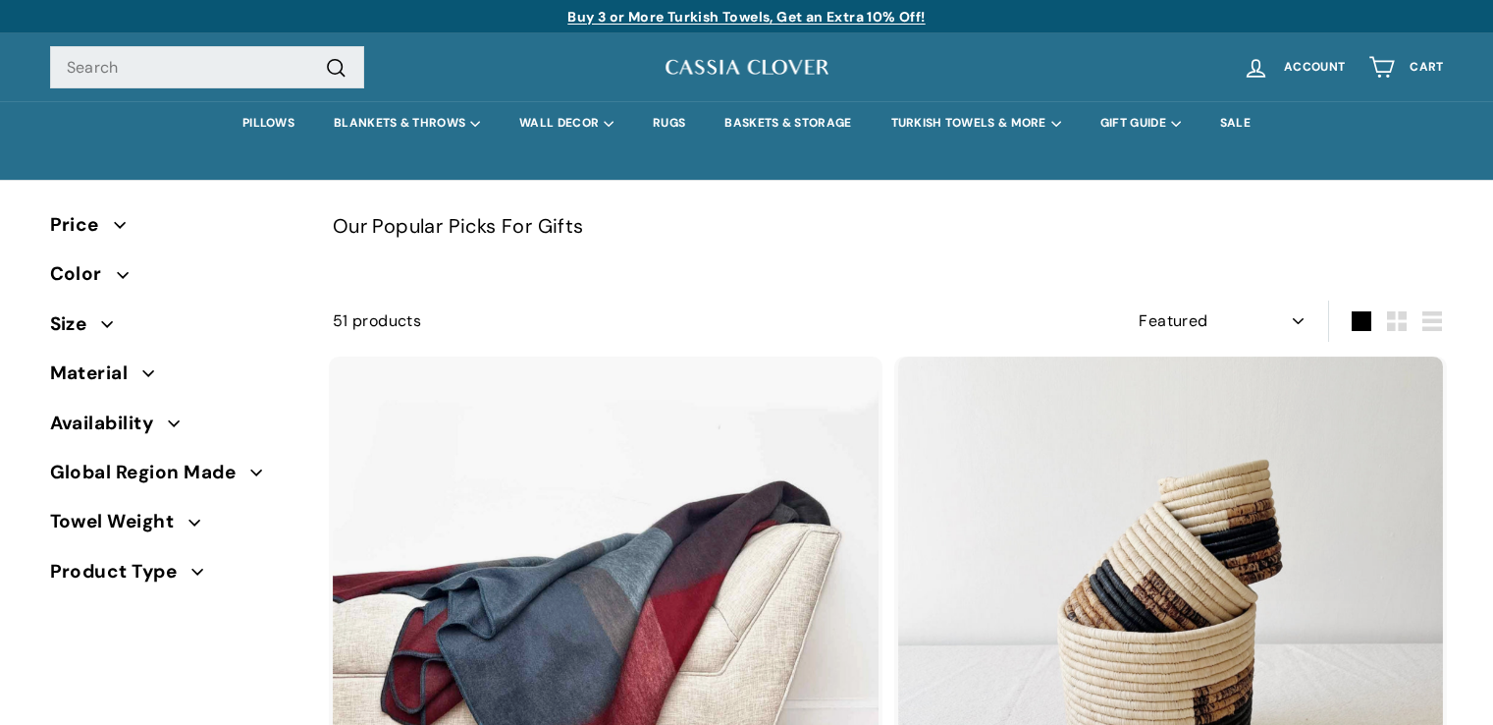
select select "manual"
click at [118, 225] on icon "button" at bounding box center [120, 225] width 12 height 12
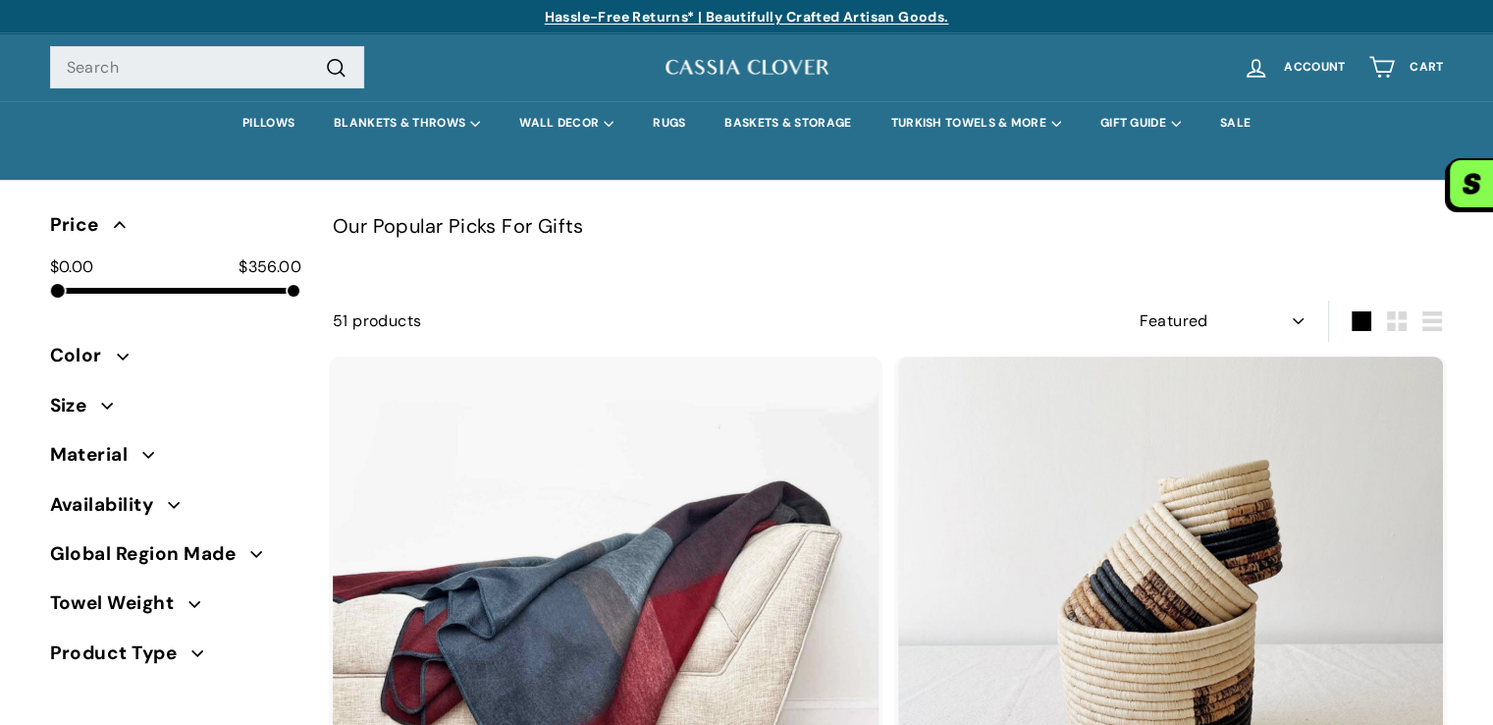
drag, startPoint x: 288, startPoint y: 282, endPoint x: 61, endPoint y: 294, distance: 227.1
click at [61, 294] on div "$0.00 $356.00" at bounding box center [175, 273] width 251 height 39
click at [61, 294] on div at bounding box center [58, 291] width 14 height 14
drag, startPoint x: 61, startPoint y: 294, endPoint x: 75, endPoint y: 291, distance: 14.1
click at [71, 291] on div at bounding box center [64, 291] width 14 height 14
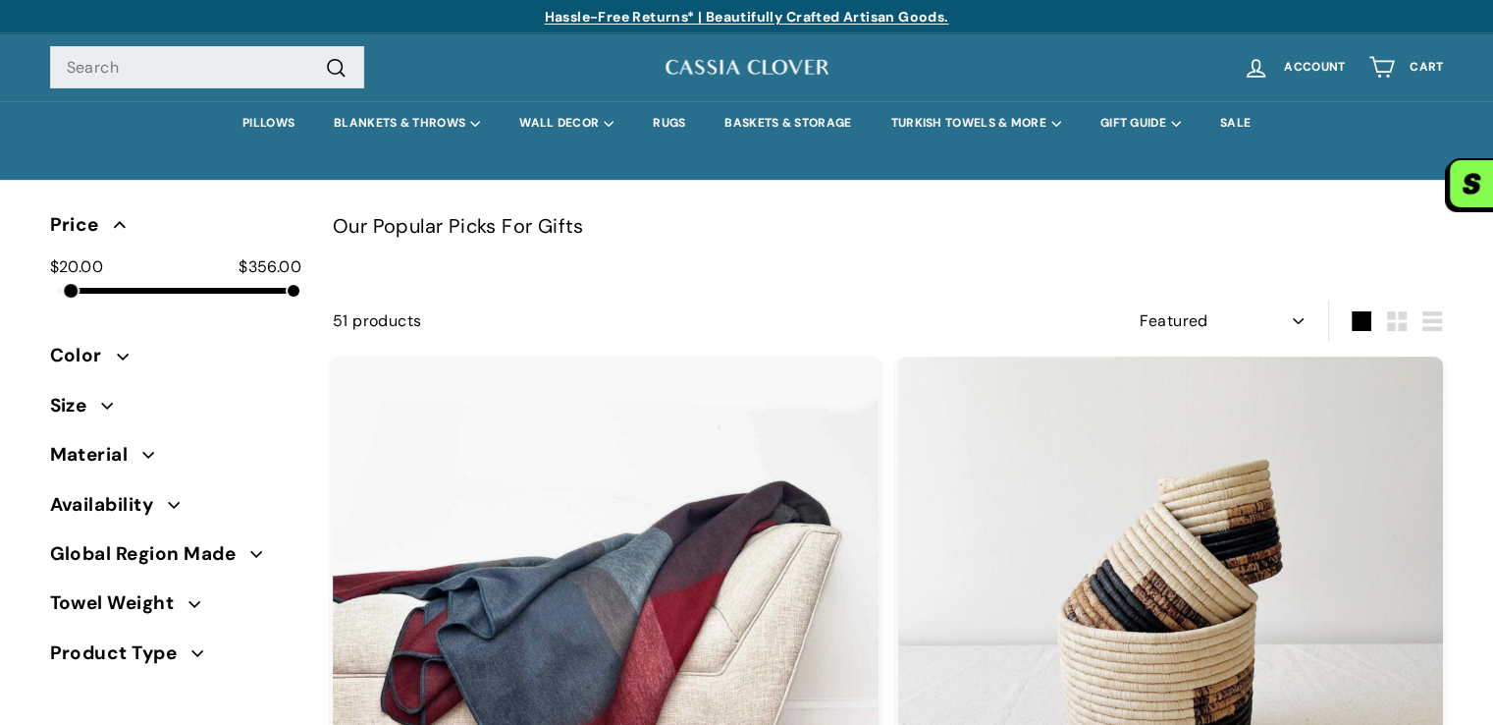
scroll to position [128, 0]
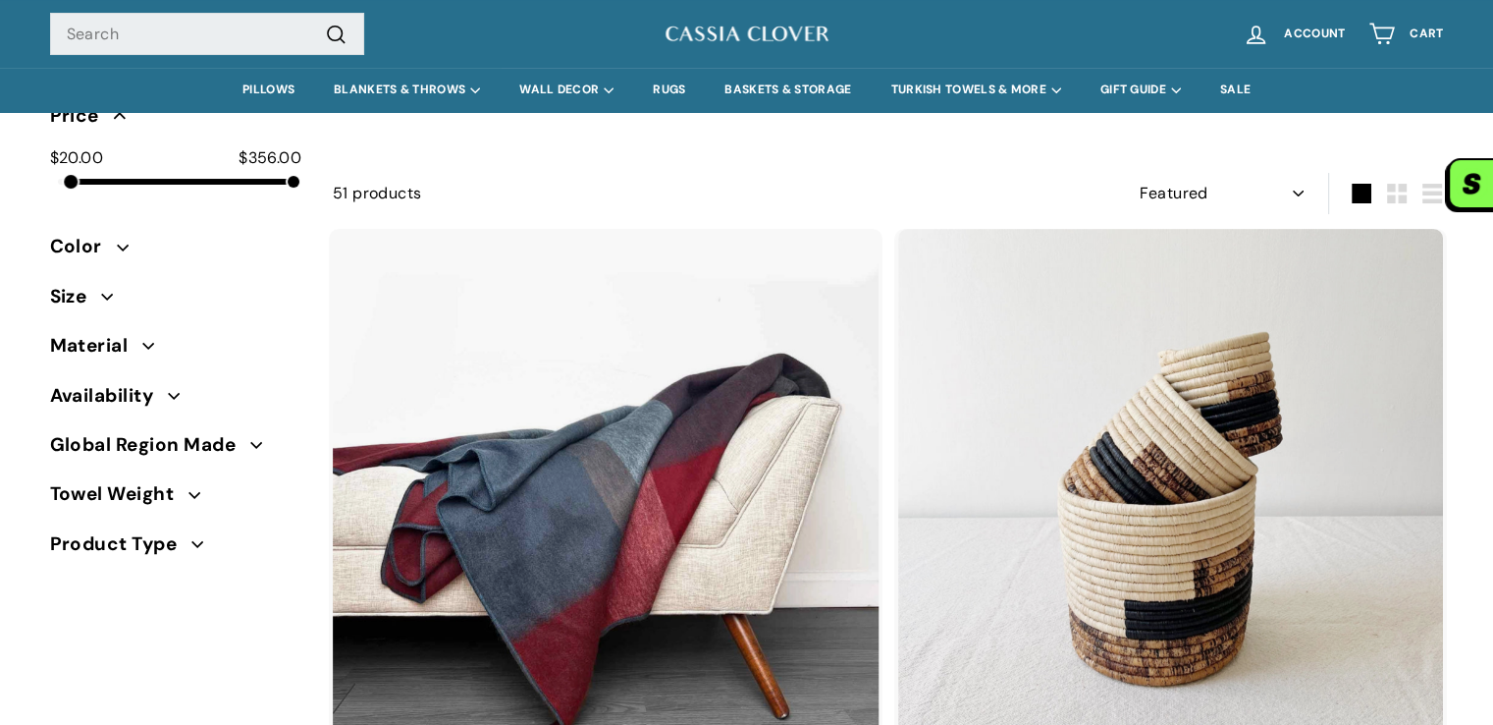
select select "manual"
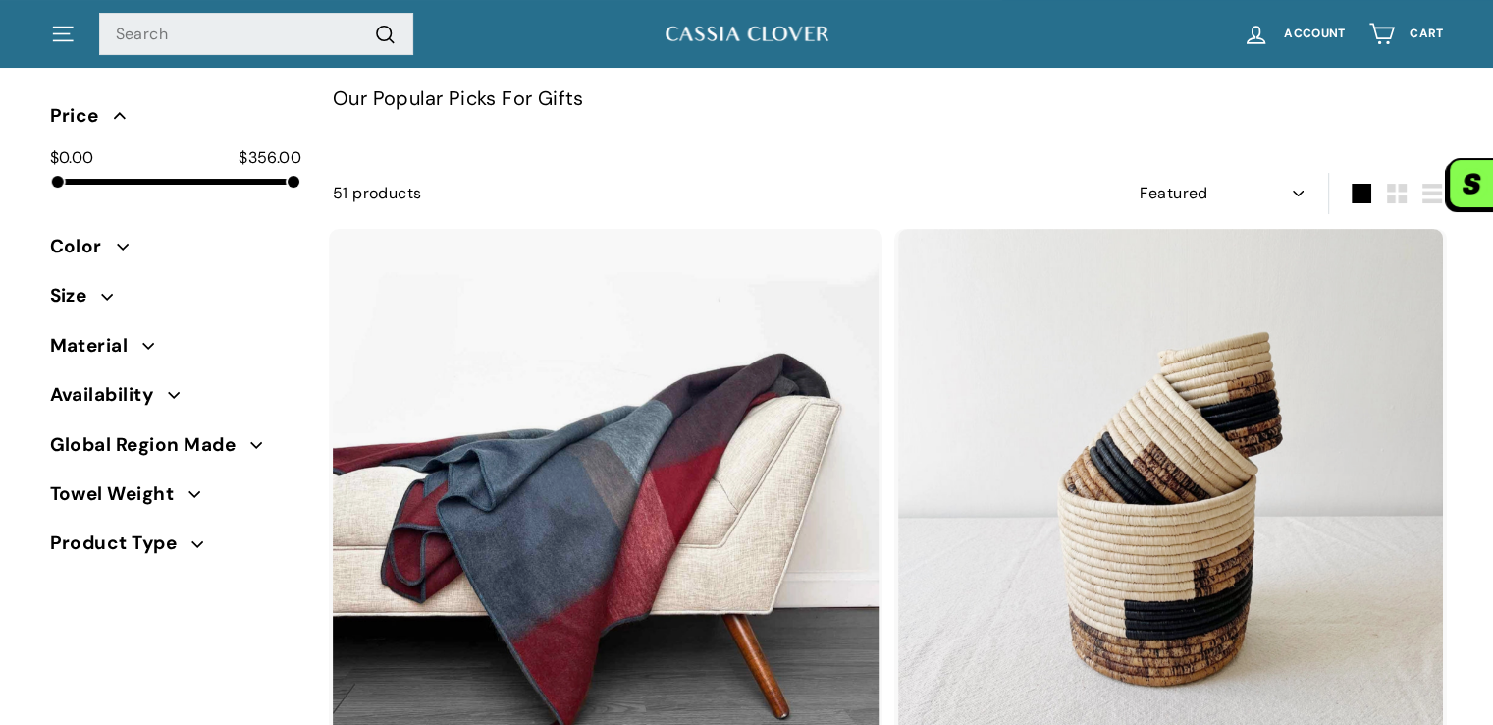
select select "manual"
drag, startPoint x: 71, startPoint y: 187, endPoint x: 49, endPoint y: 183, distance: 22.0
click at [51, 183] on div at bounding box center [58, 182] width 14 height 14
select select "manual"
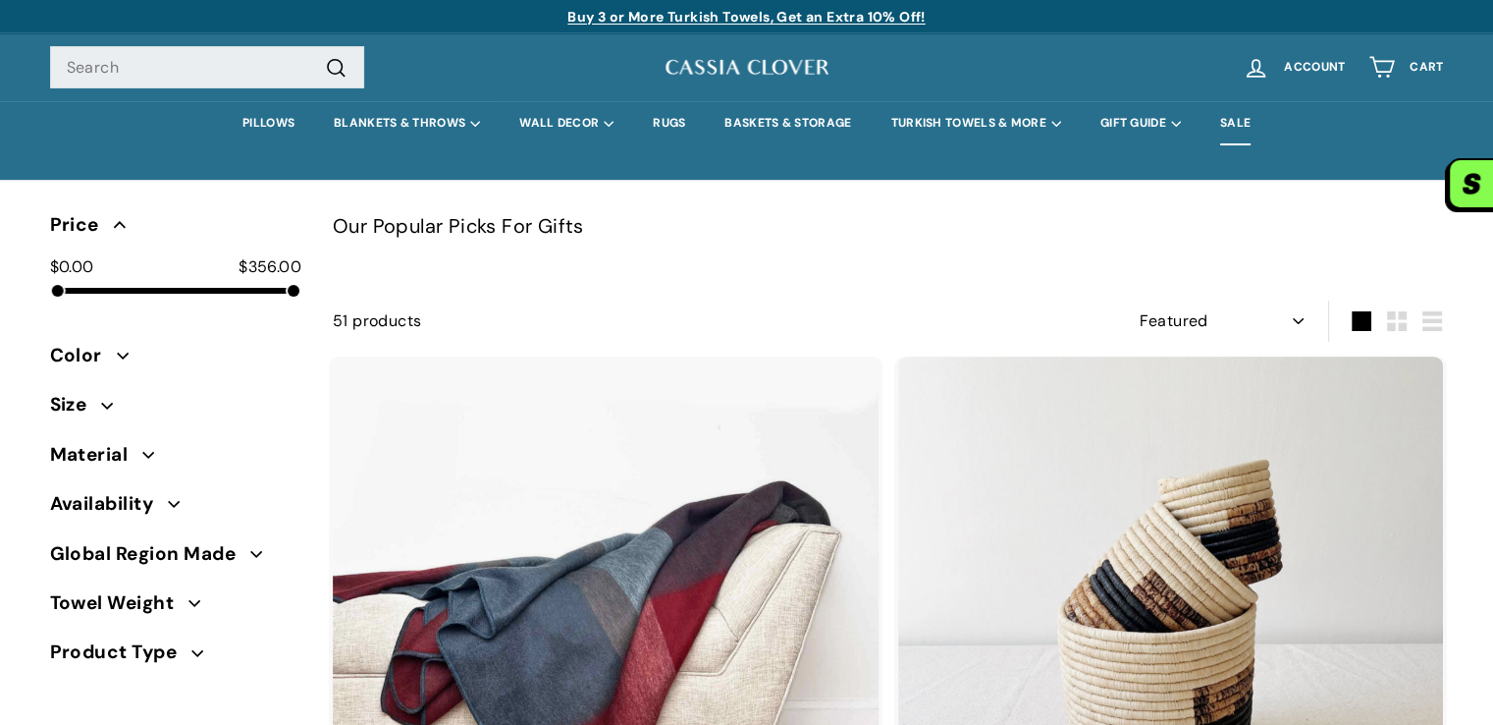
click at [1247, 131] on link "SALE" at bounding box center [1236, 123] width 70 height 44
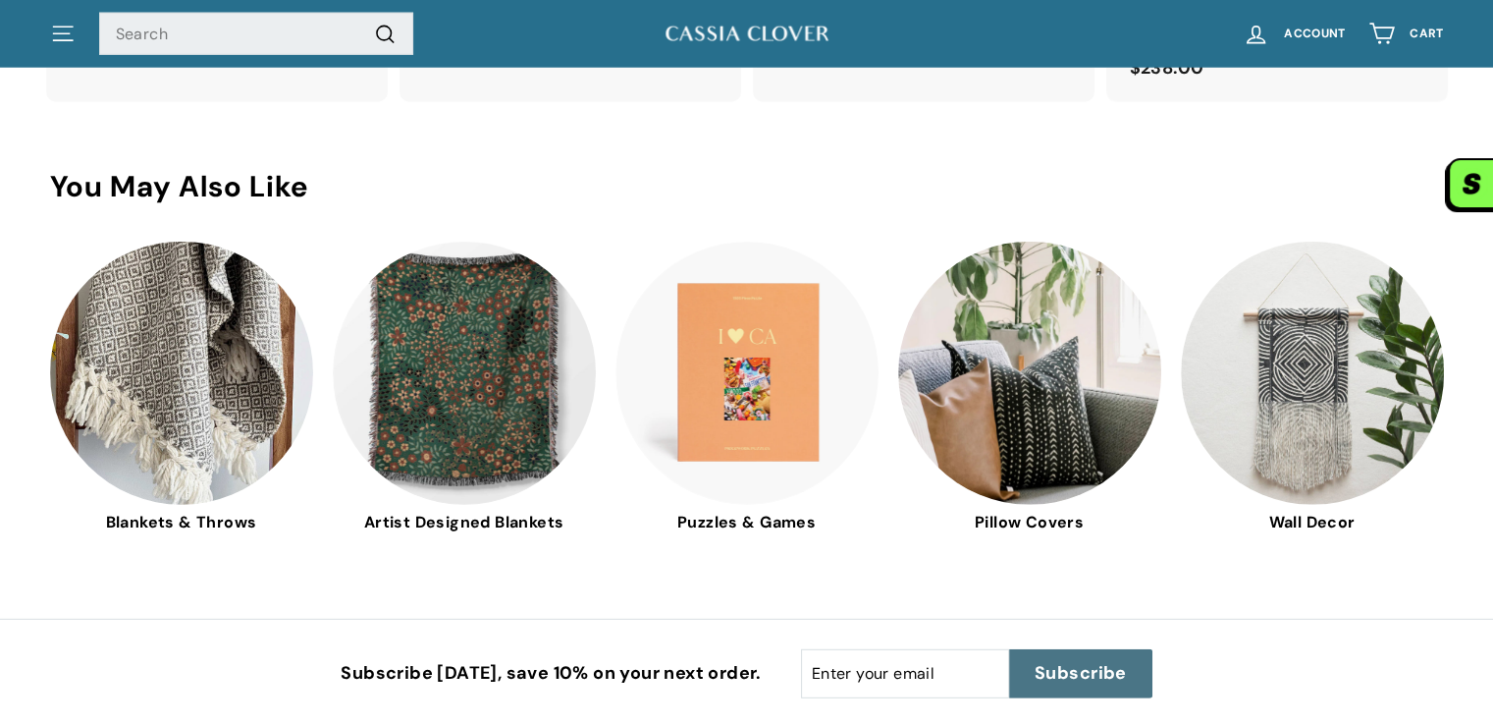
scroll to position [5692, 0]
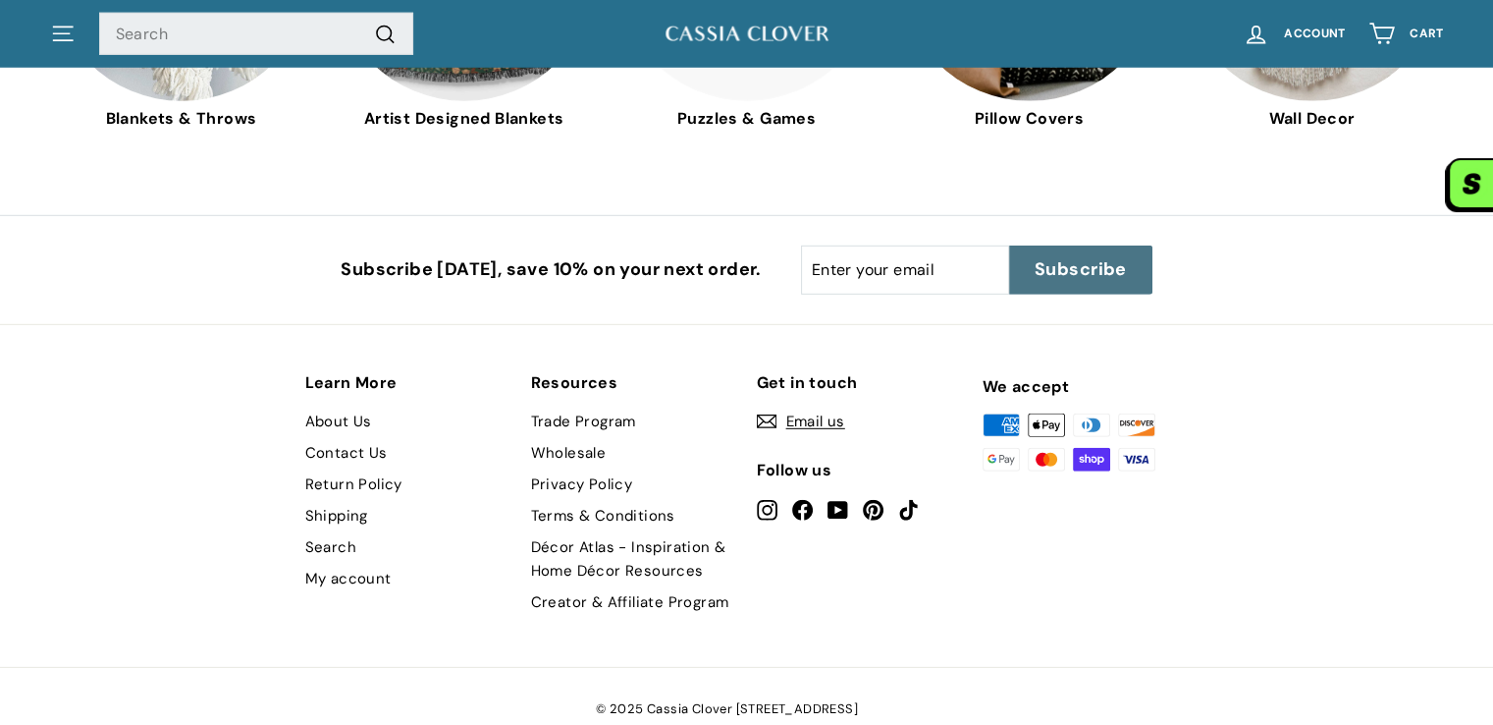
click at [330, 500] on link "Shipping" at bounding box center [336, 515] width 63 height 31
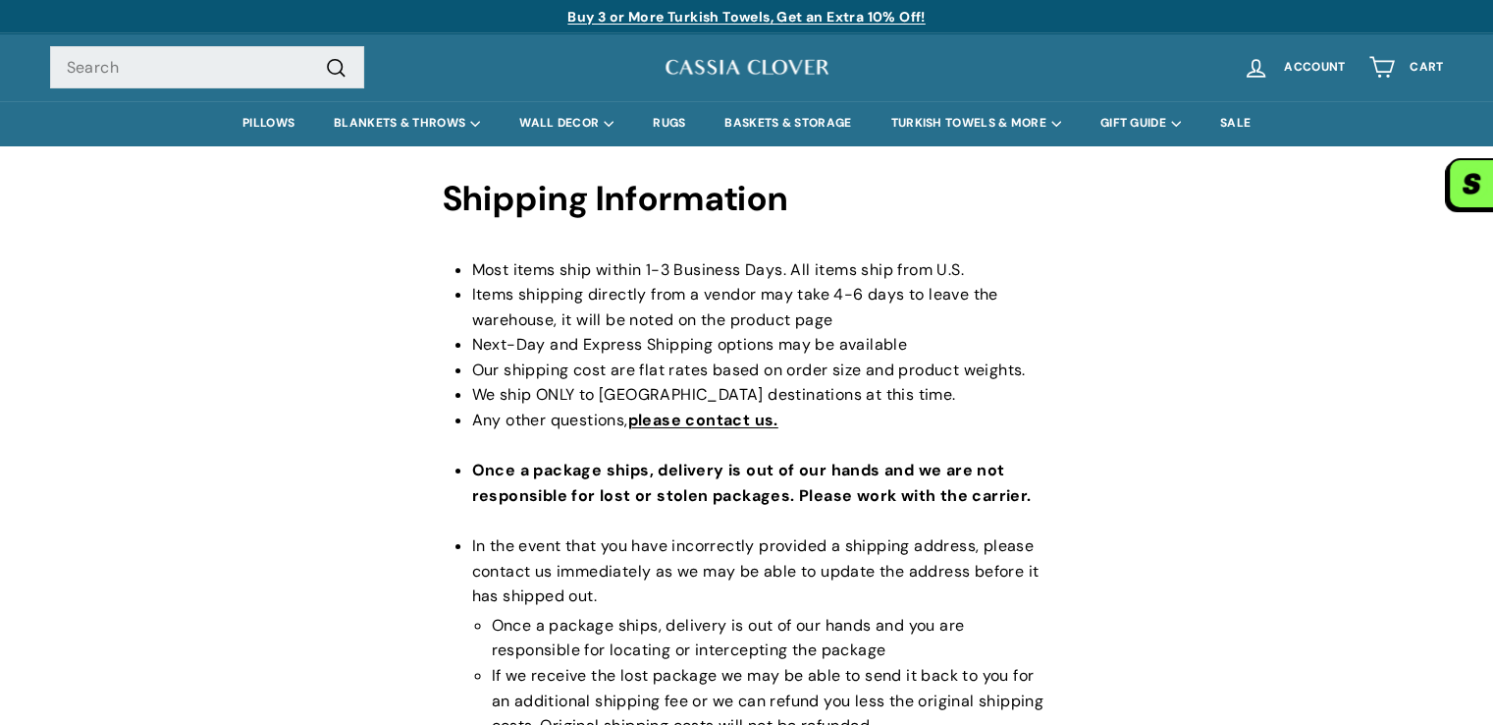
click at [787, 73] on img at bounding box center [747, 67] width 167 height 25
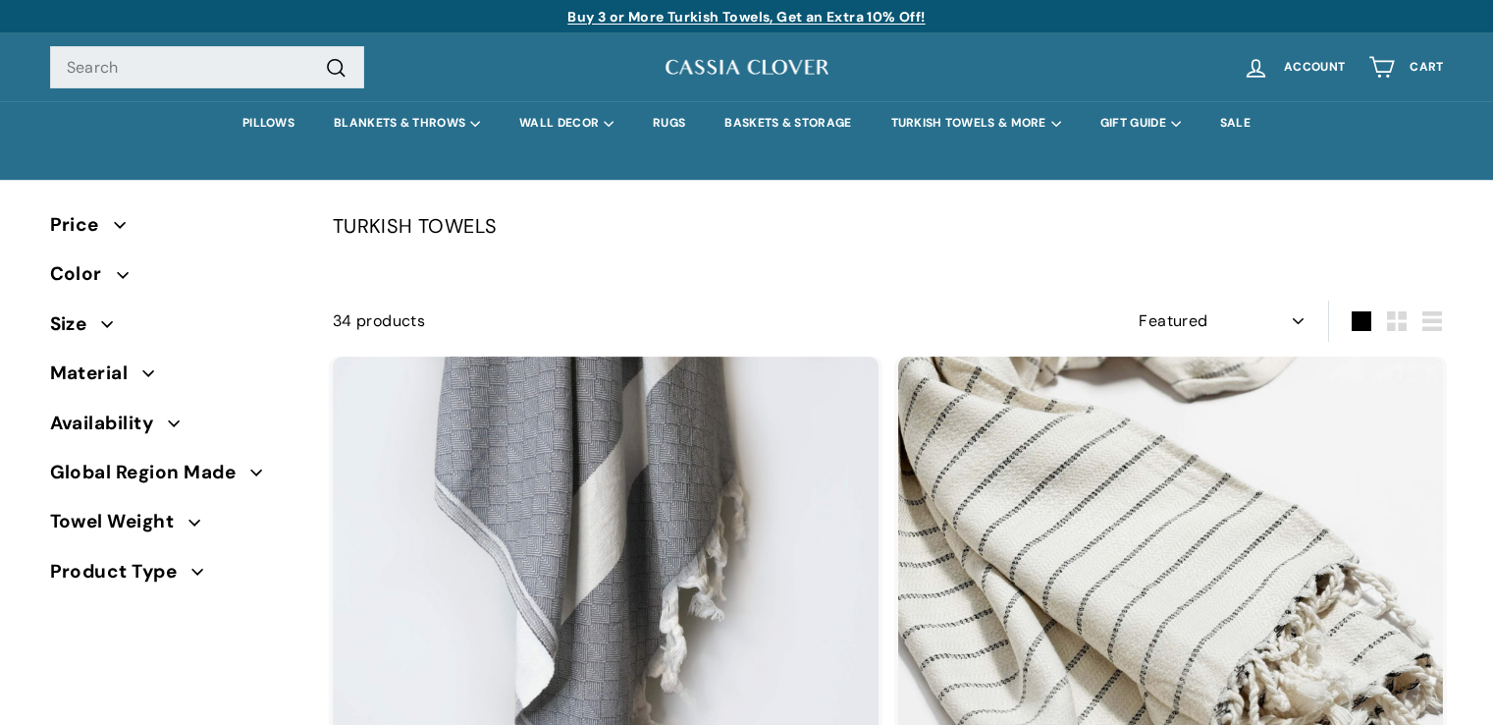
select select "manual"
click at [910, 19] on p "Buy 3 or More Turkish Towels, Get an Extra 10% Off!" at bounding box center [747, 17] width 1394 height 22
click at [910, 19] on p "Hassle-Free Returns* | Beautifully Crafted Artisan Goods." at bounding box center [747, 17] width 1394 height 22
click at [917, 10] on p "Buy 3 or More Turkish Towels, Get an Extra 10% Off!" at bounding box center [747, 17] width 1394 height 22
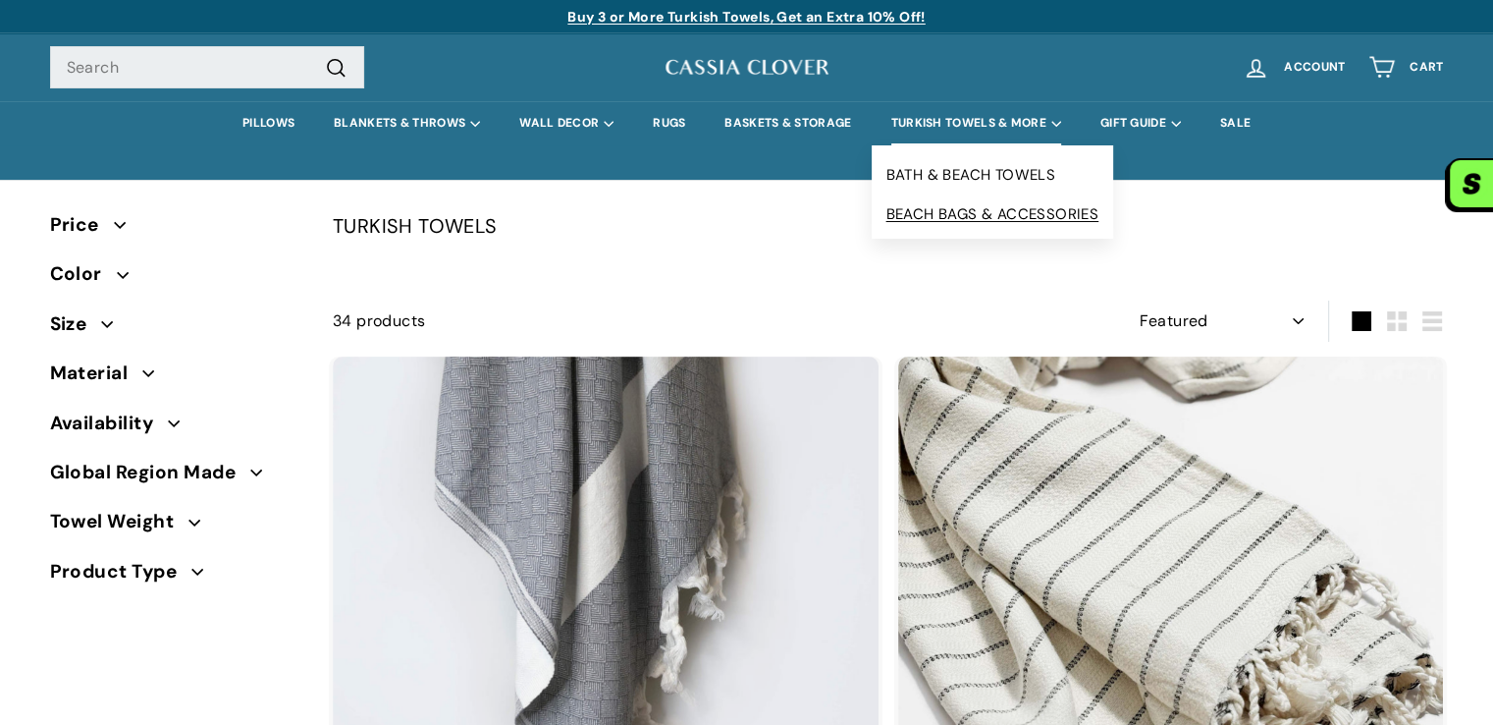
click at [1019, 213] on link "BEACH BAGS & ACCESSORIES" at bounding box center [993, 213] width 243 height 39
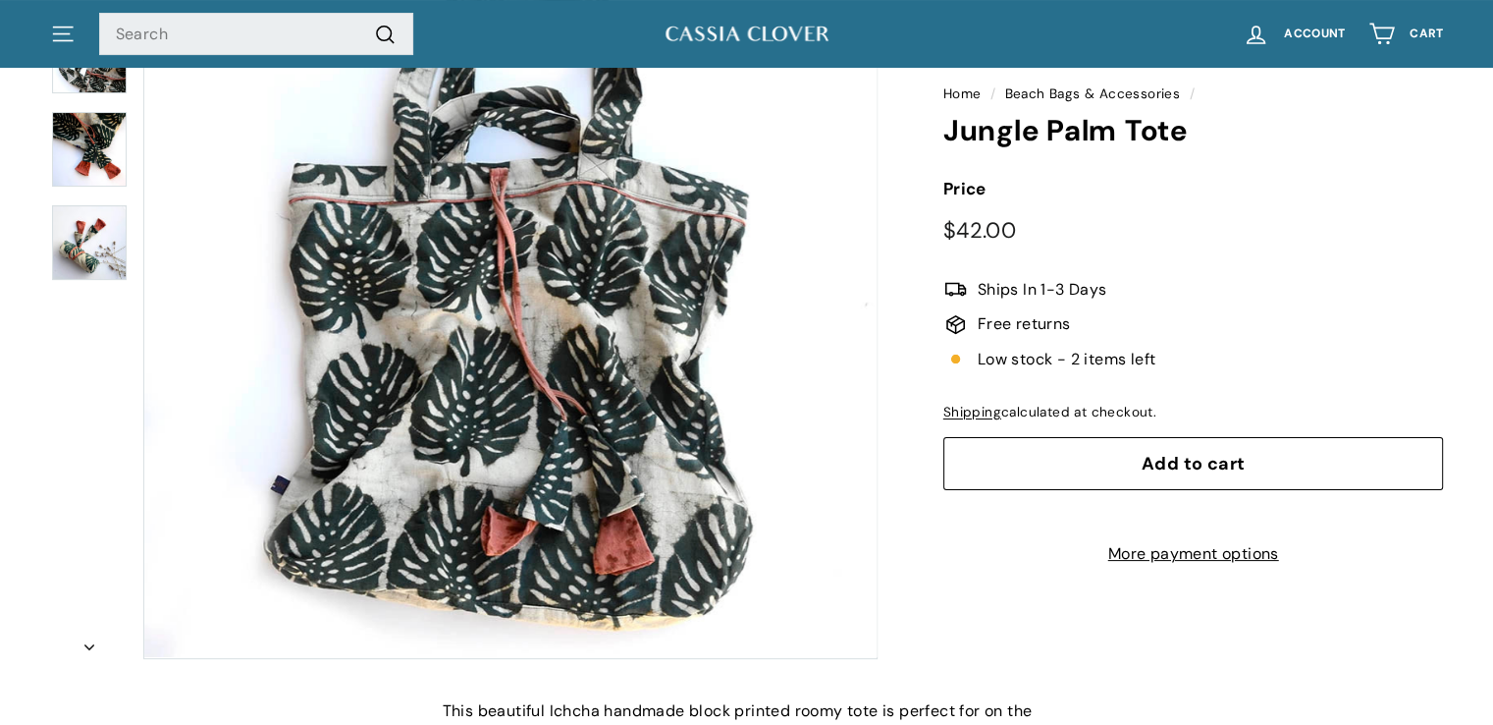
click at [1204, 467] on div at bounding box center [1388, 391] width 368 height 563
